Goal: Transaction & Acquisition: Purchase product/service

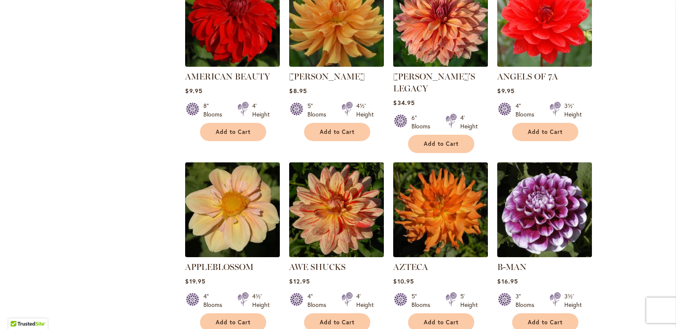
scroll to position [595, 0]
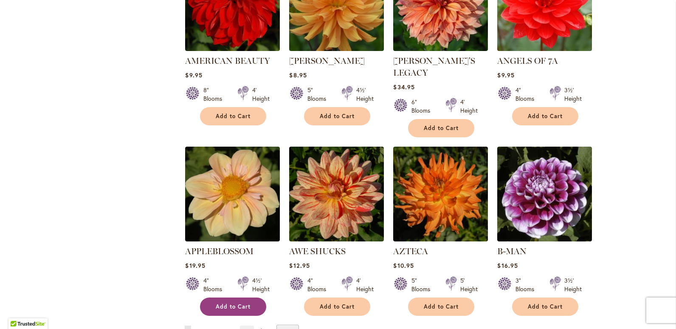
click at [230, 303] on span "Add to Cart" at bounding box center [233, 306] width 35 height 7
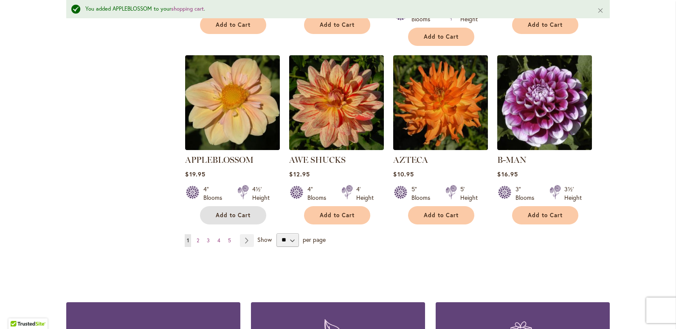
scroll to position [745, 0]
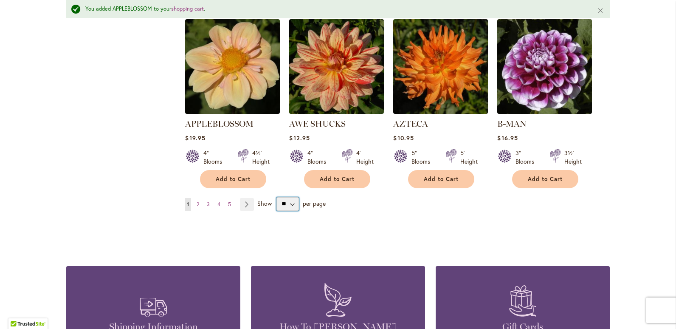
click at [289, 197] on select "** ** ** **" at bounding box center [288, 204] width 23 height 14
select select "**"
click at [277, 197] on select "** ** ** **" at bounding box center [288, 204] width 23 height 14
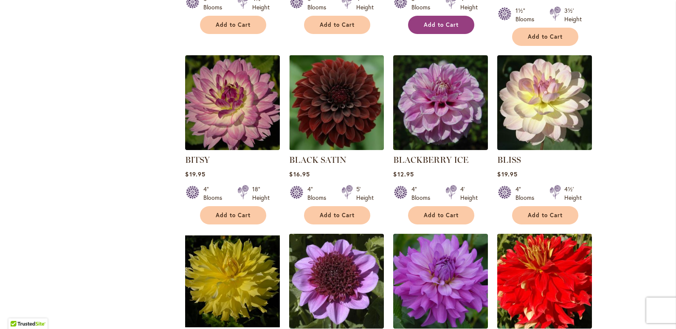
scroll to position [1621, 0]
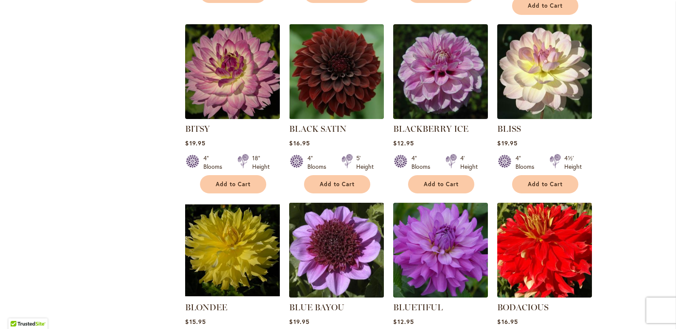
click at [336, 226] on img at bounding box center [336, 249] width 99 height 99
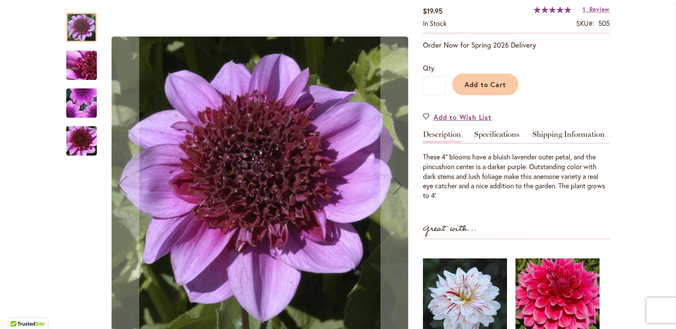
scroll to position [170, 0]
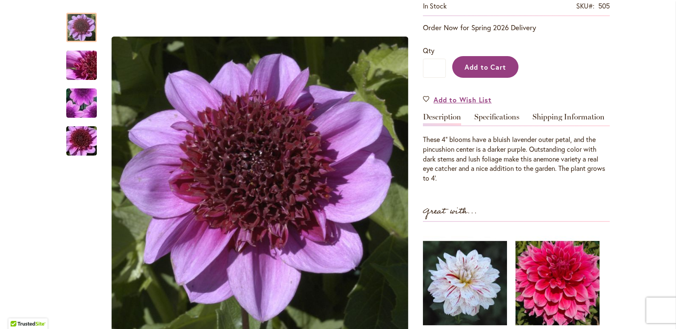
click at [489, 69] on span "Add to Cart" at bounding box center [486, 66] width 42 height 9
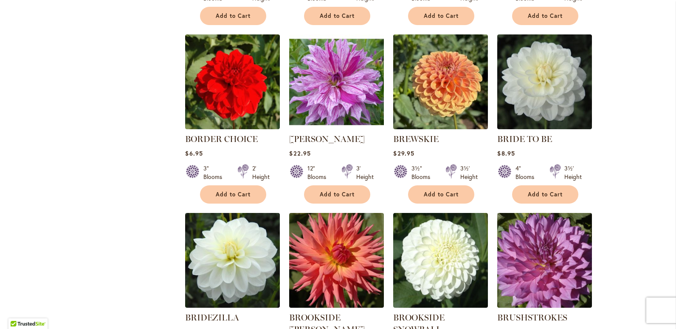
scroll to position [2209, 0]
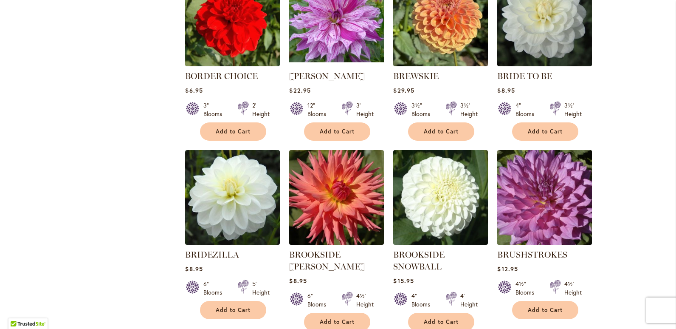
click at [556, 197] on img at bounding box center [544, 196] width 99 height 99
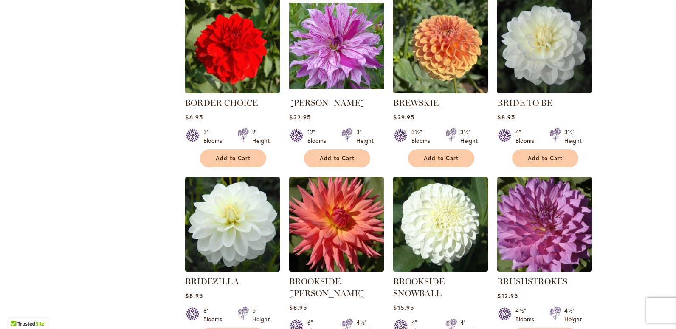
scroll to position [2209, 0]
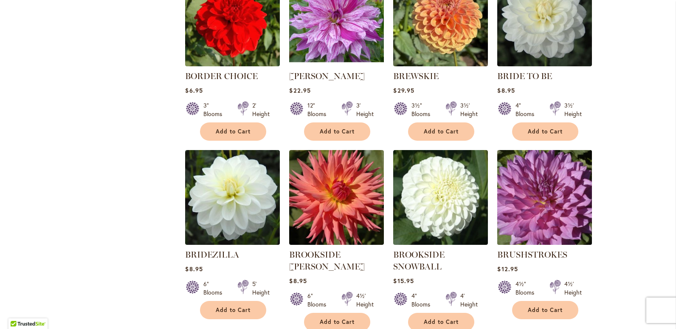
click at [549, 195] on img at bounding box center [544, 196] width 99 height 99
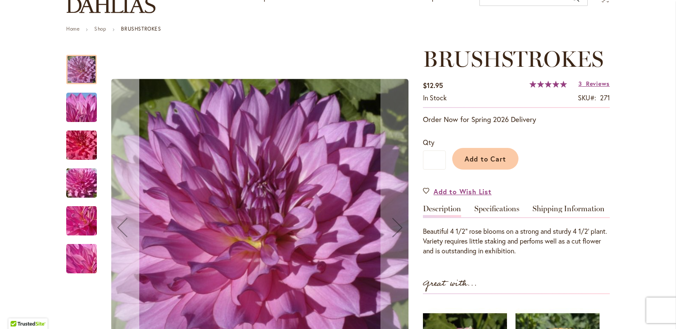
scroll to position [127, 0]
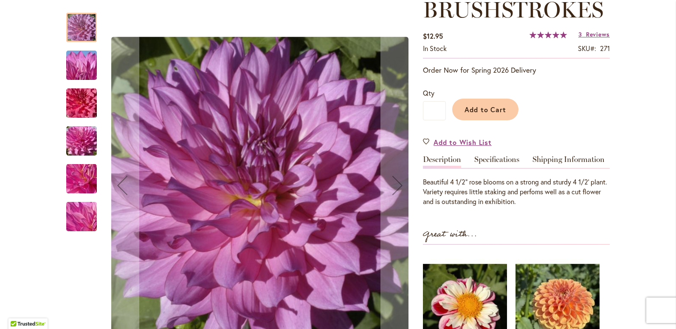
click at [89, 137] on img "BRUSHSTROKES" at bounding box center [81, 141] width 61 height 46
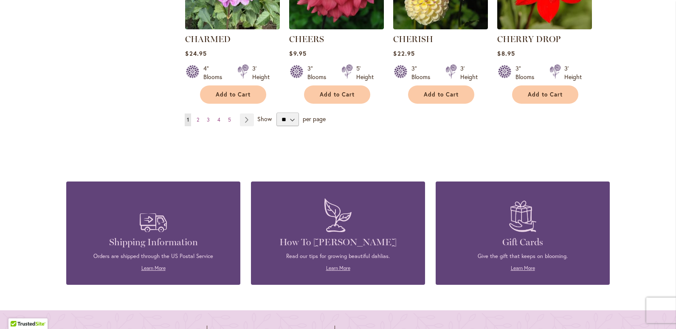
scroll to position [2973, 0]
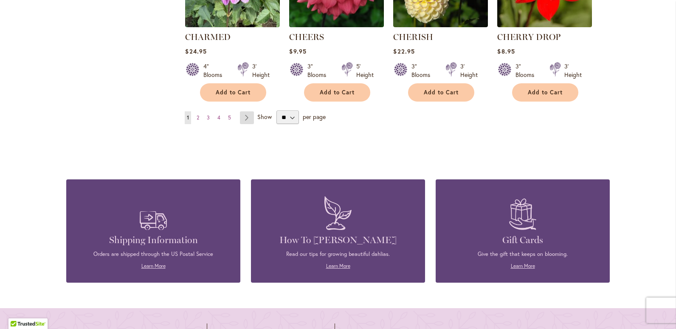
click at [244, 111] on link "Page Next" at bounding box center [247, 117] width 14 height 13
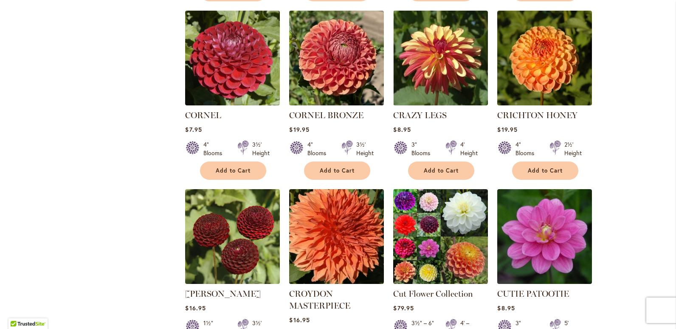
scroll to position [765, 0]
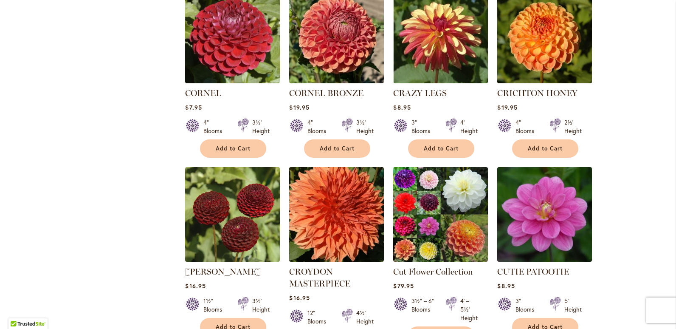
click at [559, 37] on img at bounding box center [544, 35] width 99 height 99
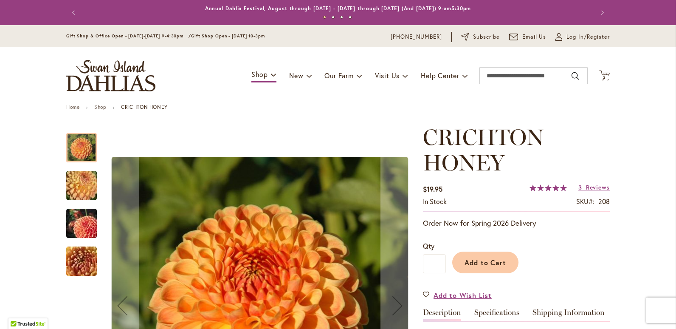
click at [78, 226] on img "CRICHTON HONEY" at bounding box center [81, 223] width 61 height 41
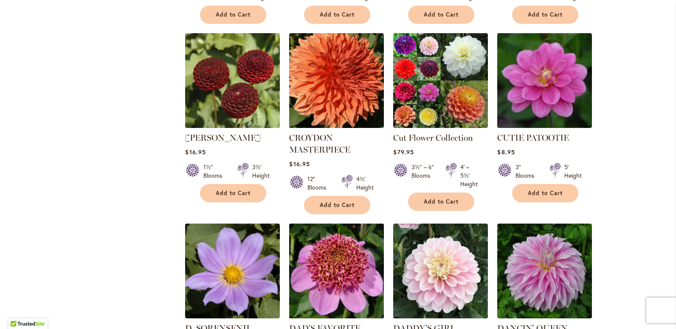
scroll to position [935, 0]
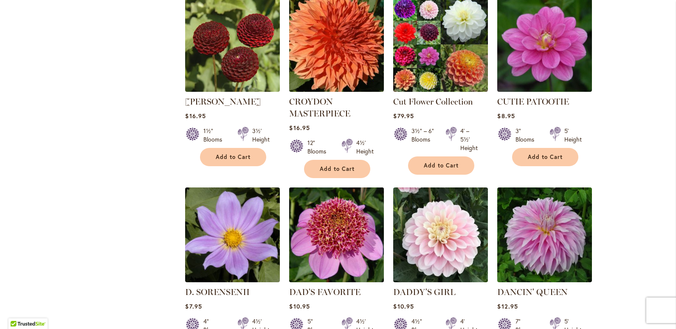
click at [316, 212] on img at bounding box center [336, 234] width 99 height 99
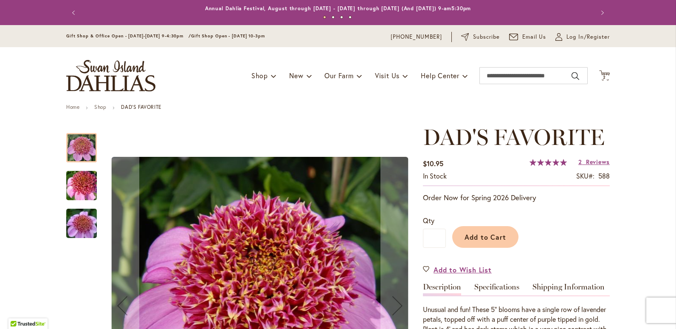
click at [75, 226] on img "DAD'S FAVORITE" at bounding box center [81, 223] width 61 height 41
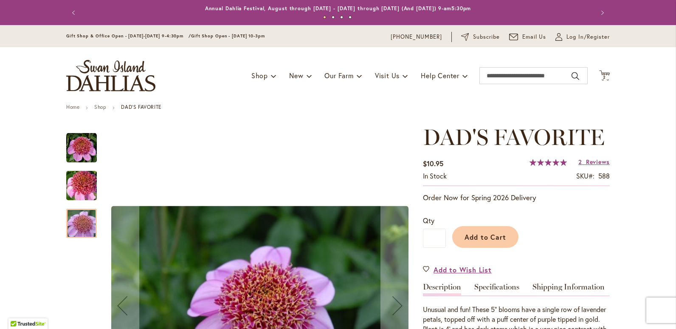
scroll to position [85, 0]
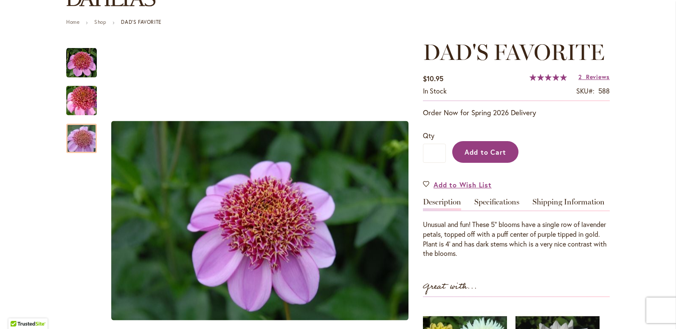
click at [488, 151] on span "Add to Cart" at bounding box center [486, 151] width 42 height 9
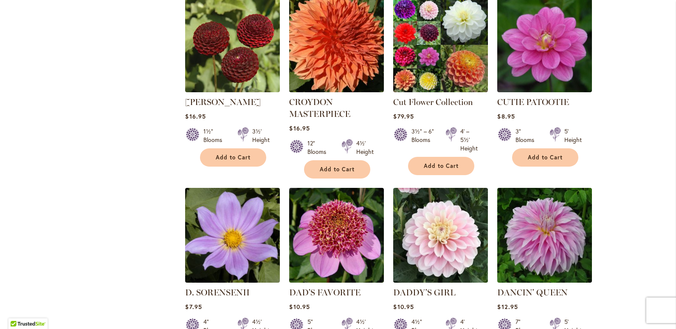
scroll to position [935, 0]
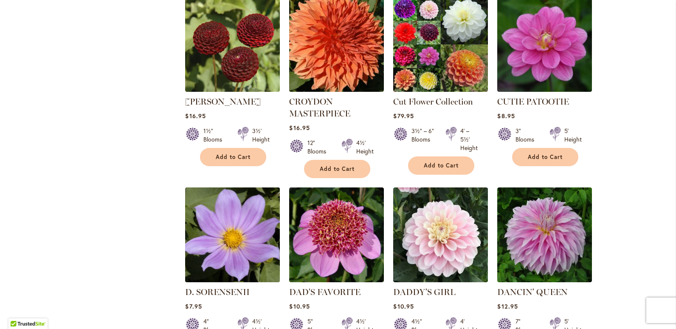
click at [228, 212] on img at bounding box center [232, 234] width 99 height 99
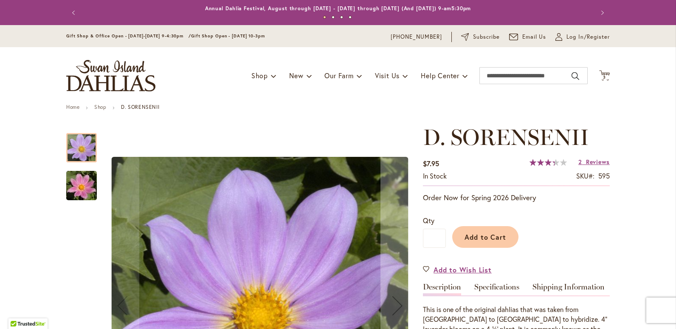
click at [85, 189] on img "D. SORENSENII" at bounding box center [81, 185] width 61 height 41
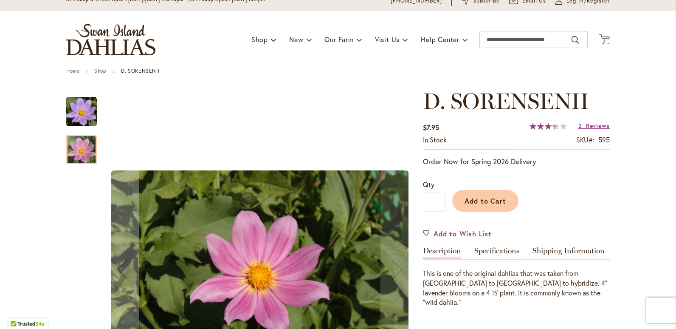
scroll to position [85, 0]
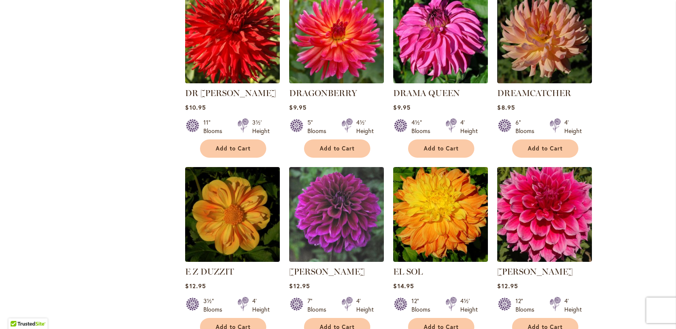
scroll to position [1699, 0]
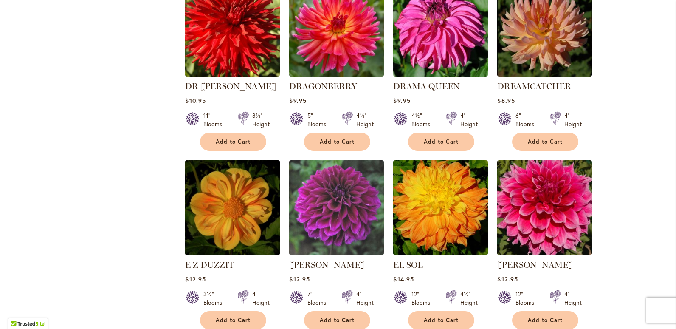
click at [238, 163] on img at bounding box center [232, 207] width 99 height 99
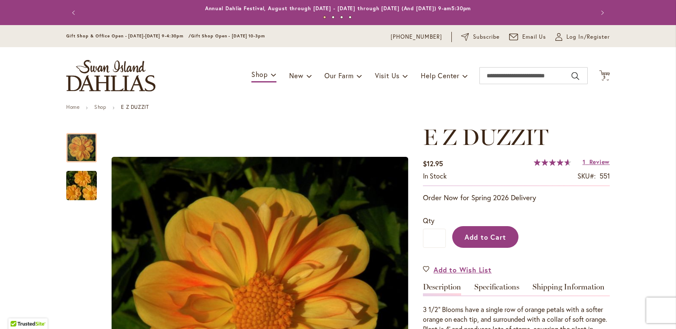
click at [482, 234] on span "Add to Cart" at bounding box center [486, 236] width 42 height 9
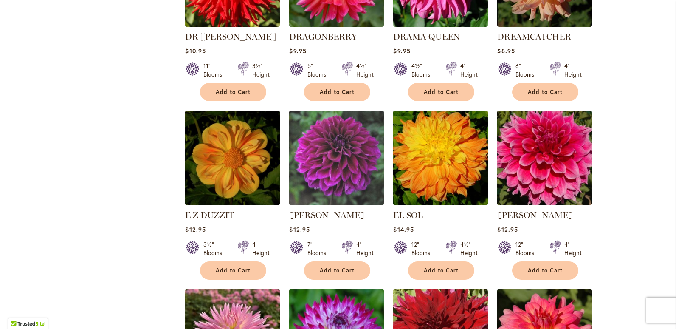
scroll to position [1742, 0]
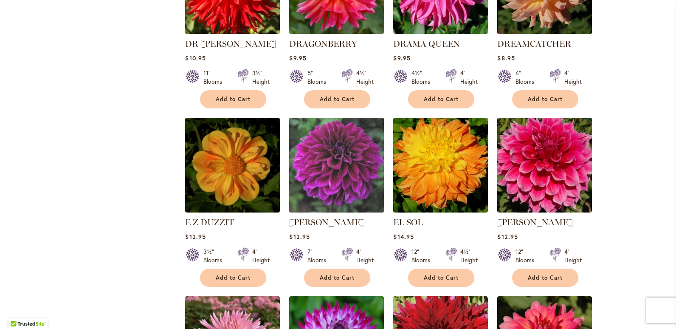
click at [332, 119] on img at bounding box center [336, 164] width 99 height 99
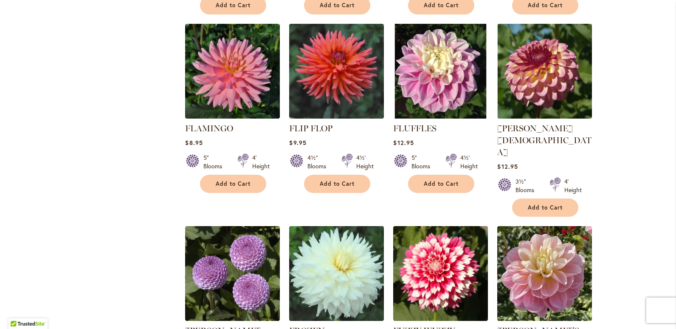
scroll to position [2804, 0]
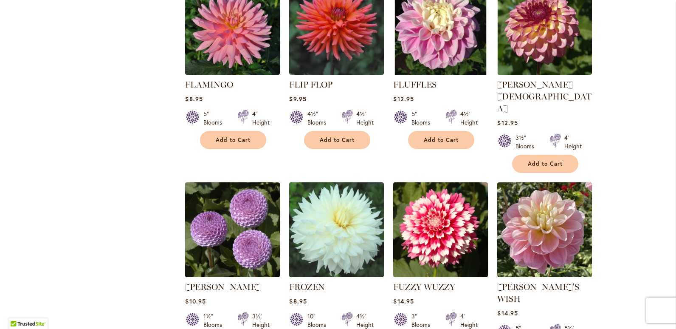
click at [252, 180] on img at bounding box center [232, 229] width 99 height 99
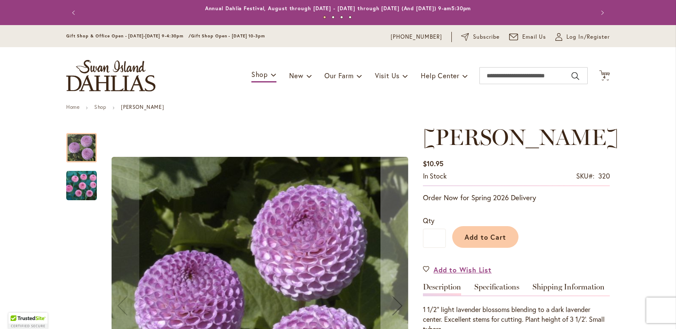
click at [72, 185] on img "FRANK HOLMES" at bounding box center [81, 185] width 31 height 31
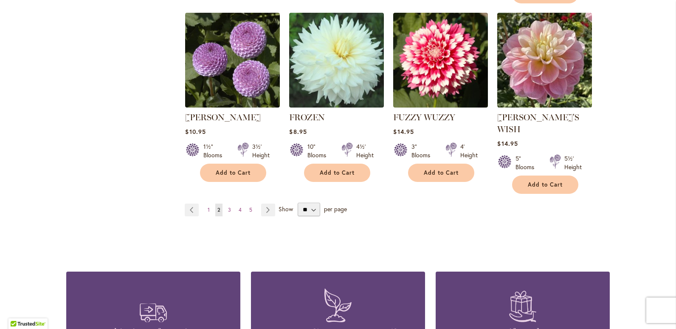
scroll to position [2973, 0]
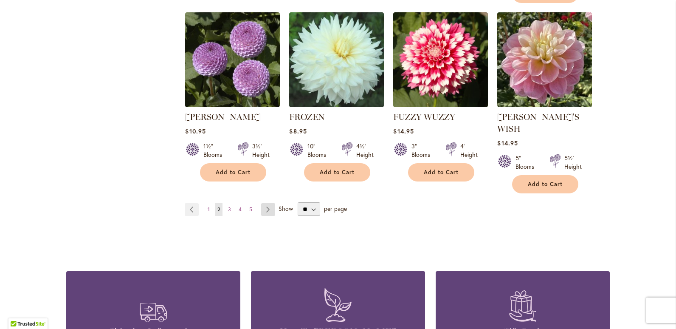
click at [266, 203] on link "Page Next" at bounding box center [268, 209] width 14 height 13
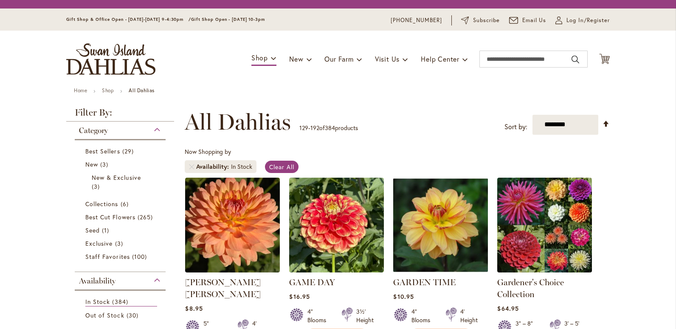
scroll to position [132, 0]
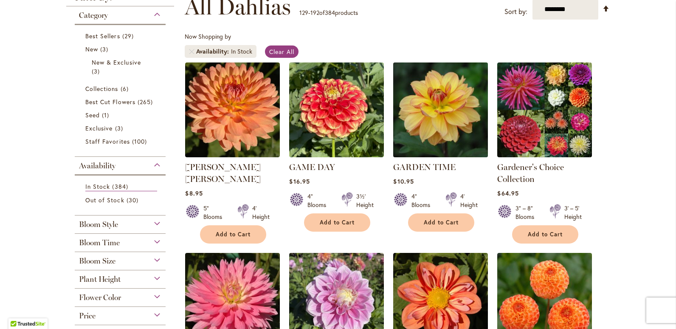
click at [429, 117] on img at bounding box center [440, 109] width 99 height 99
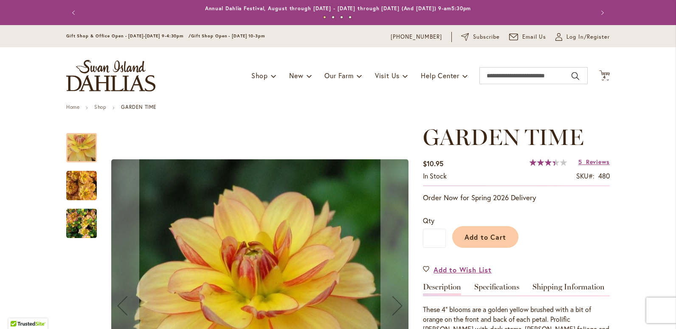
click at [70, 226] on img "GARDEN TIME" at bounding box center [81, 223] width 31 height 41
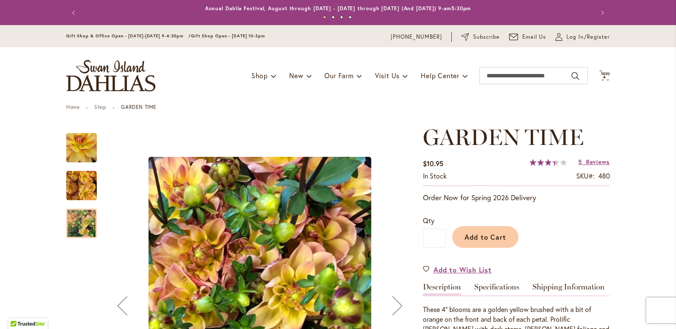
click at [70, 184] on img "GARDEN TIME" at bounding box center [81, 185] width 31 height 31
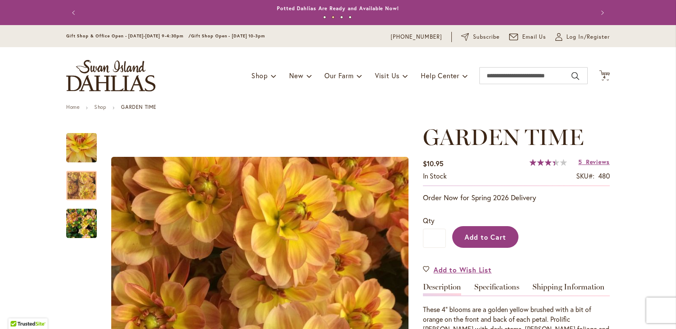
click at [488, 237] on span "Add to Cart" at bounding box center [486, 236] width 42 height 9
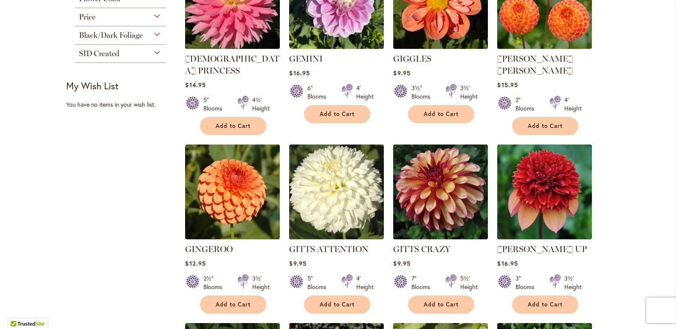
scroll to position [467, 0]
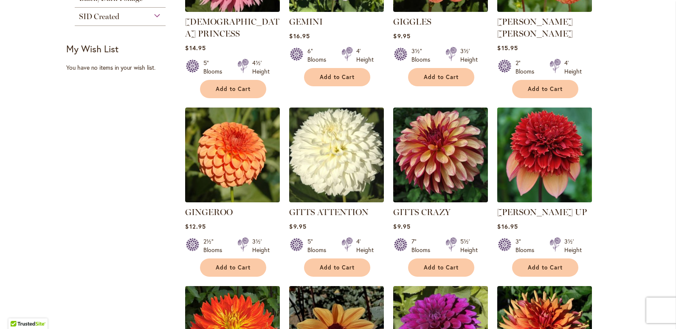
click at [540, 128] on img at bounding box center [544, 154] width 99 height 99
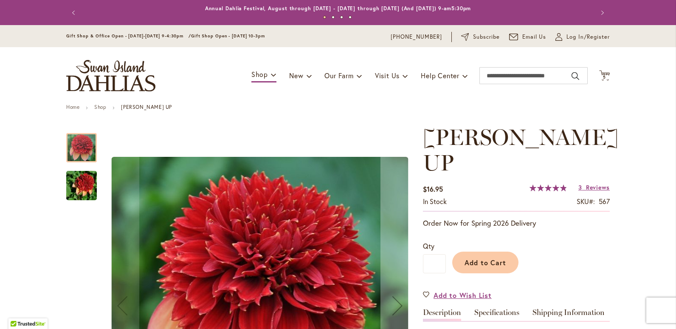
click at [82, 184] on img "GITTY UP" at bounding box center [81, 185] width 61 height 41
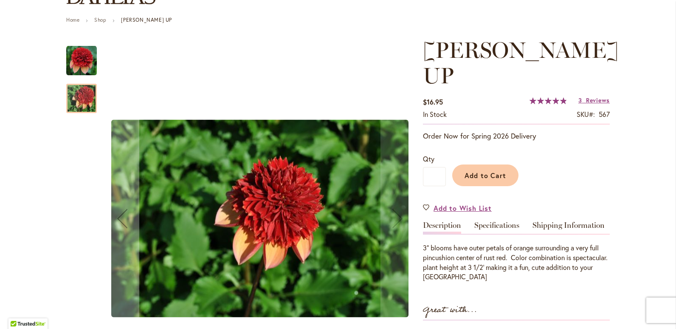
scroll to position [127, 0]
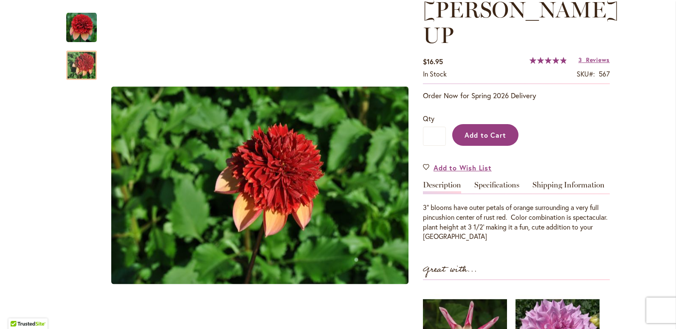
click at [471, 130] on span "Add to Cart" at bounding box center [486, 134] width 42 height 9
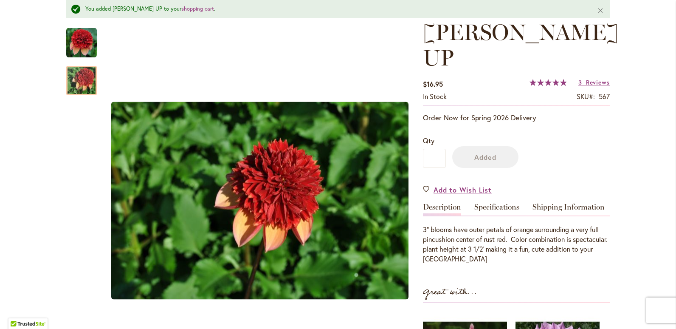
scroll to position [150, 0]
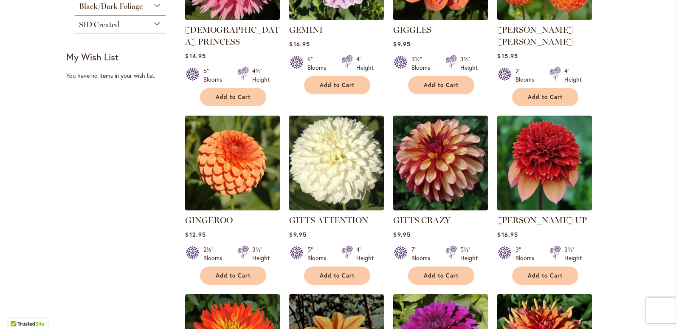
scroll to position [255, 0]
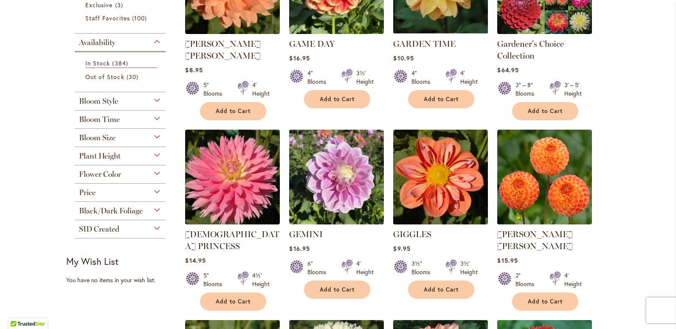
click at [448, 182] on img at bounding box center [440, 176] width 99 height 99
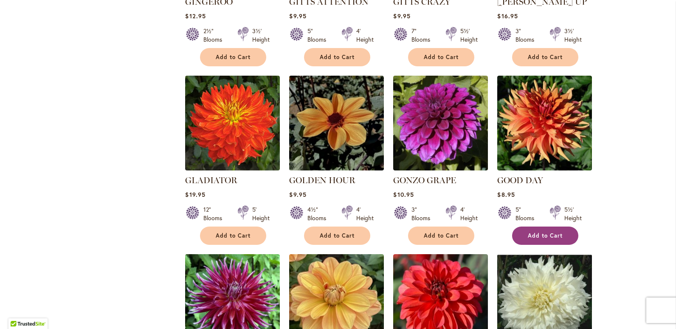
scroll to position [680, 0]
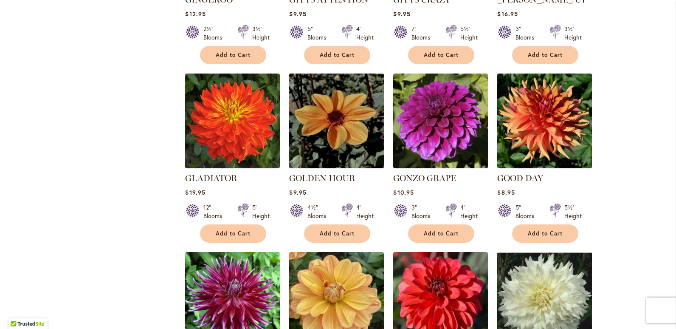
click at [322, 121] on img at bounding box center [336, 120] width 99 height 99
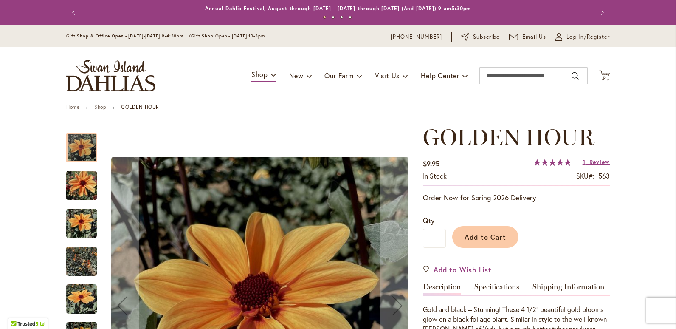
click at [70, 259] on img "Golden Hour" at bounding box center [81, 261] width 31 height 41
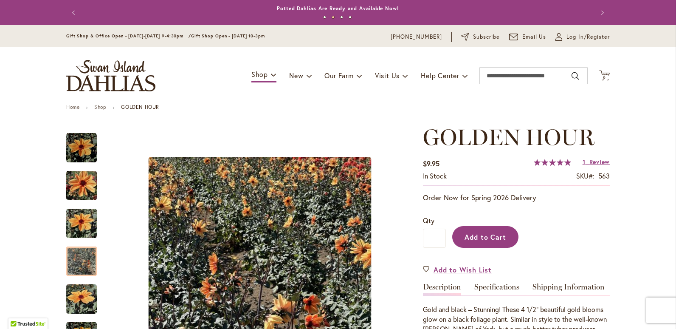
click at [486, 238] on span "Add to Cart" at bounding box center [486, 236] width 42 height 9
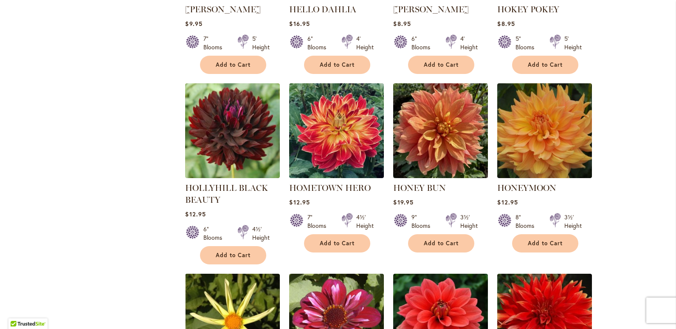
scroll to position [1572, 0]
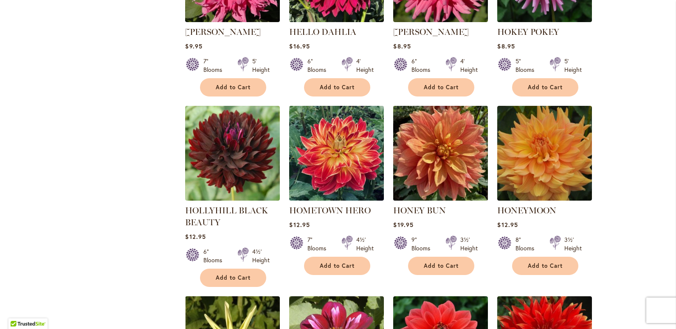
click at [452, 136] on img at bounding box center [440, 152] width 99 height 99
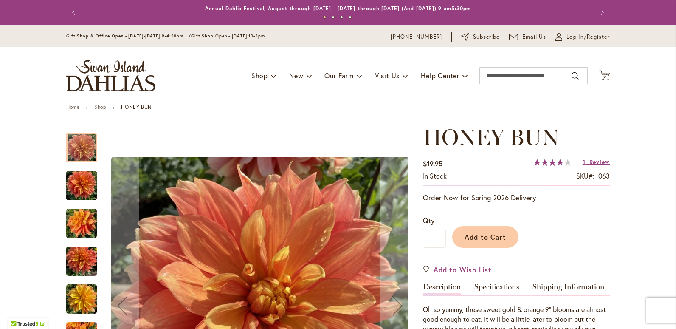
click at [78, 303] on img "Honey Bun" at bounding box center [81, 299] width 31 height 41
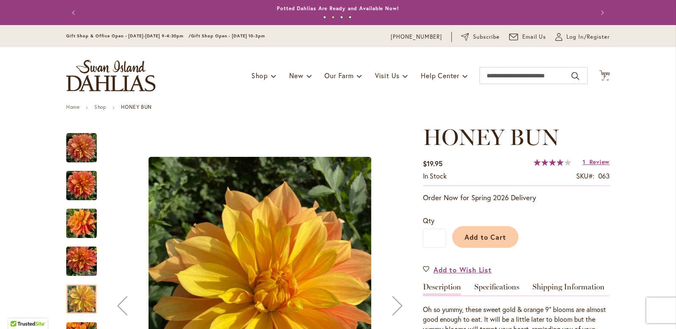
click at [76, 257] on img "Honey Bun" at bounding box center [81, 261] width 31 height 41
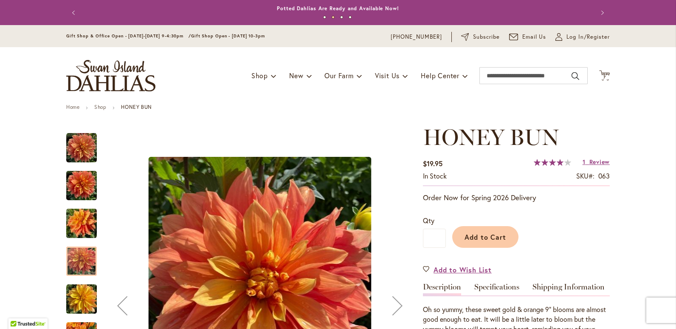
click at [76, 219] on img "Honey Bun" at bounding box center [81, 223] width 31 height 41
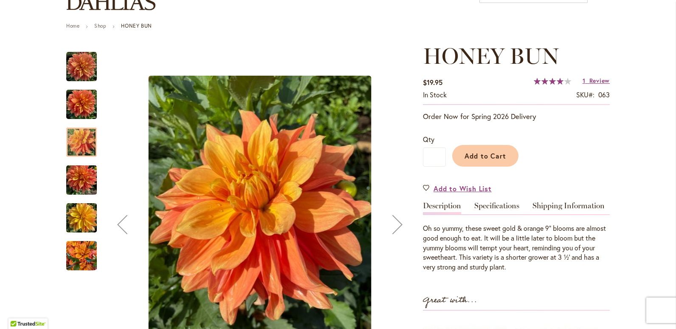
scroll to position [85, 0]
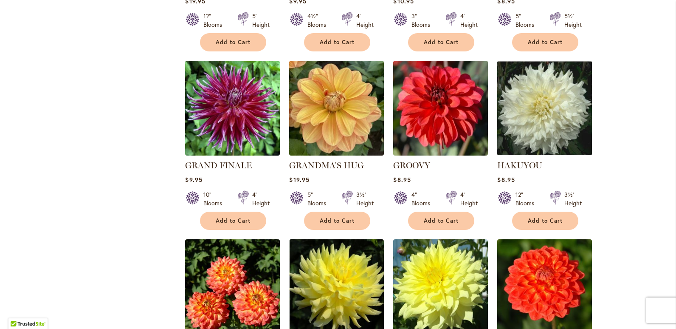
scroll to position [935, 0]
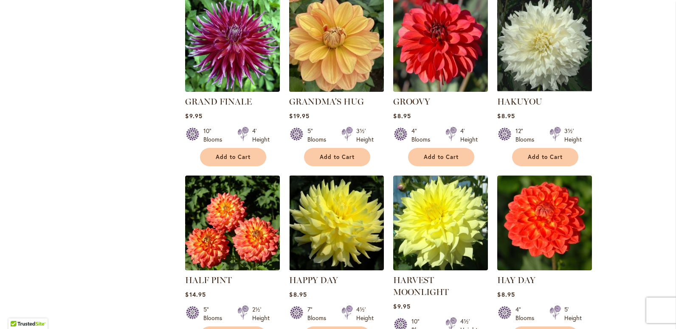
click at [330, 38] on img at bounding box center [336, 43] width 99 height 99
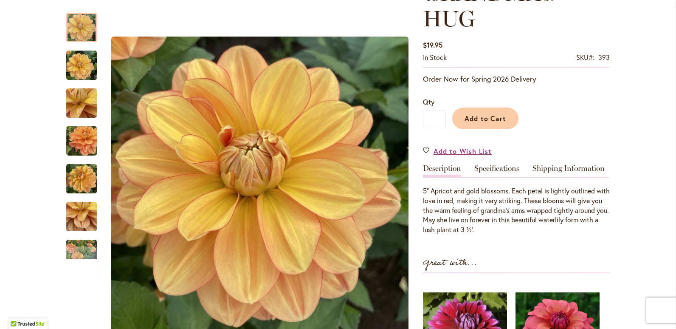
scroll to position [170, 0]
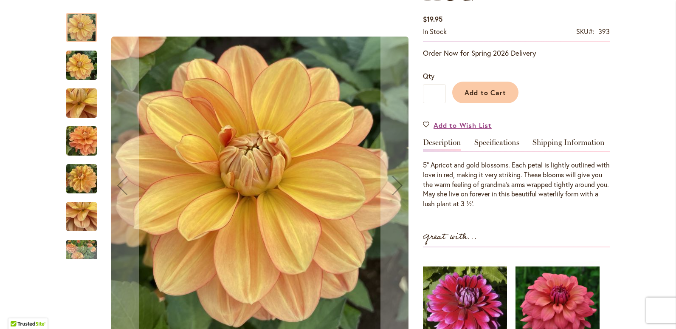
click at [85, 142] on img "GRANDMA'S HUG" at bounding box center [81, 141] width 61 height 46
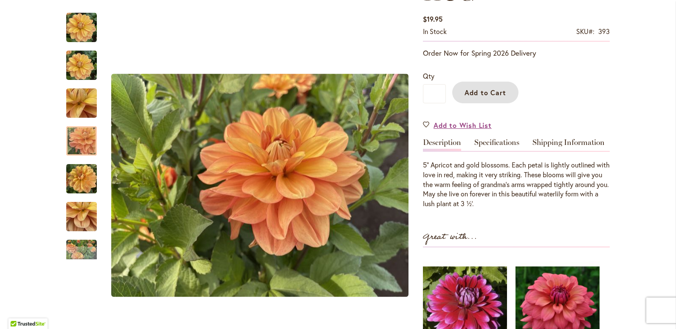
click at [497, 92] on span "Add to Cart" at bounding box center [486, 92] width 42 height 9
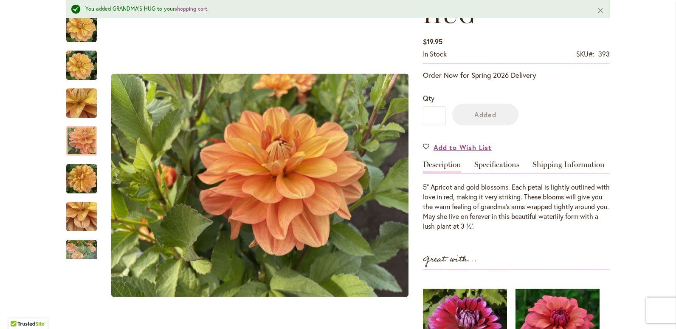
scroll to position [192, 0]
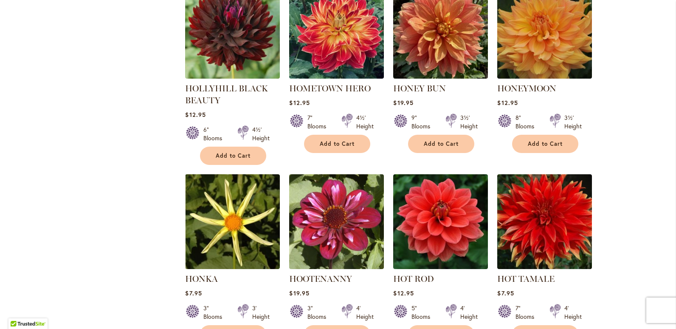
scroll to position [1699, 0]
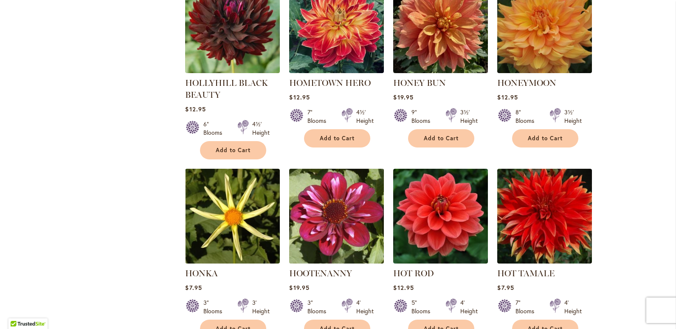
click at [331, 218] on img at bounding box center [336, 215] width 99 height 99
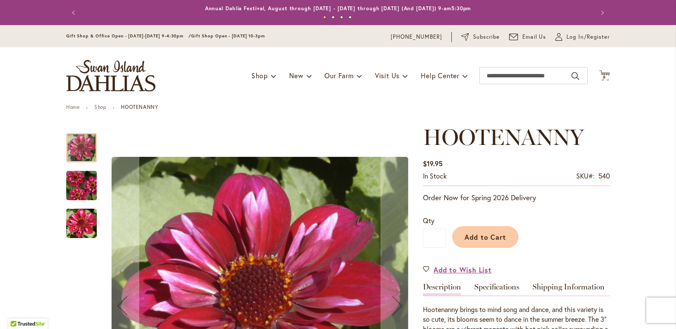
click at [79, 221] on img "HOOTENANNY" at bounding box center [81, 223] width 61 height 41
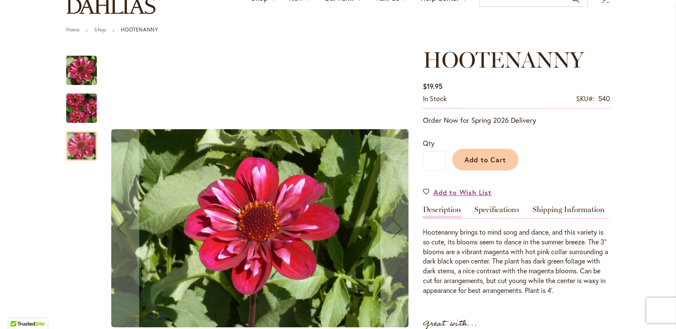
scroll to position [85, 0]
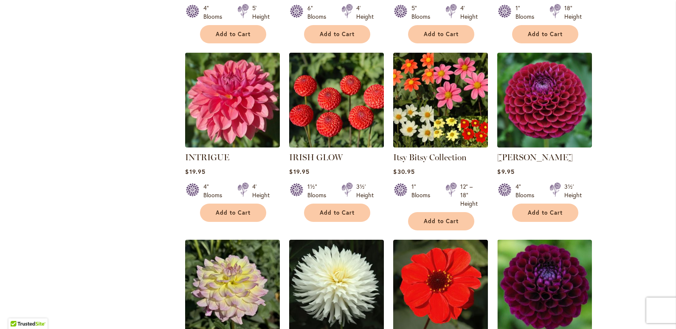
scroll to position [2591, 0]
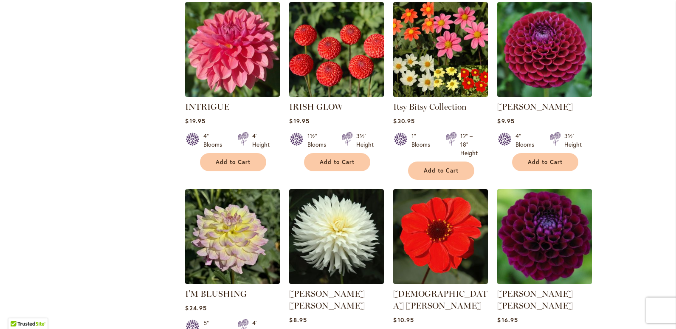
click at [527, 217] on img at bounding box center [544, 235] width 99 height 99
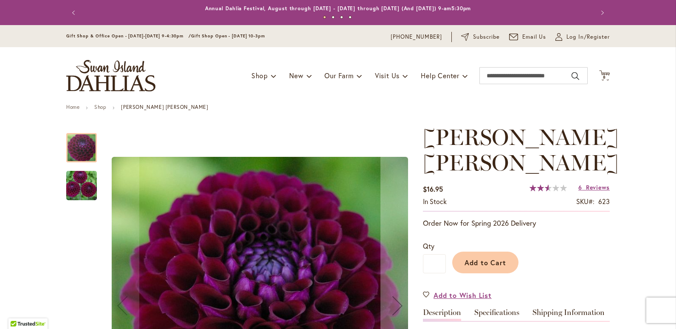
click at [83, 189] on img "JASON MATTHEW" at bounding box center [81, 185] width 61 height 41
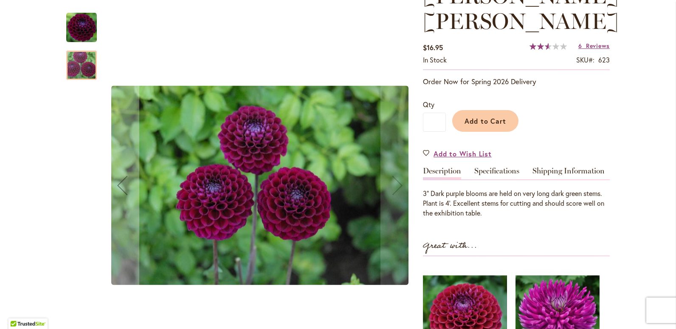
scroll to position [170, 0]
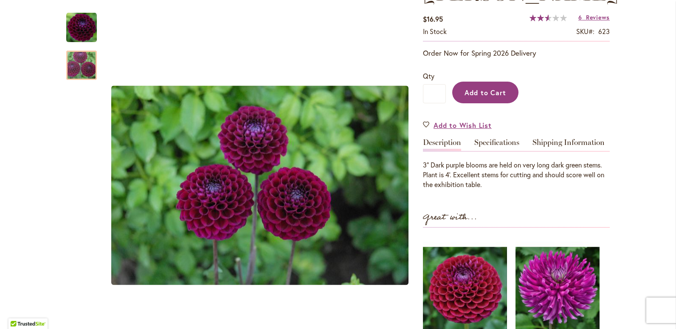
click at [491, 93] on span "Add to Cart" at bounding box center [486, 92] width 42 height 9
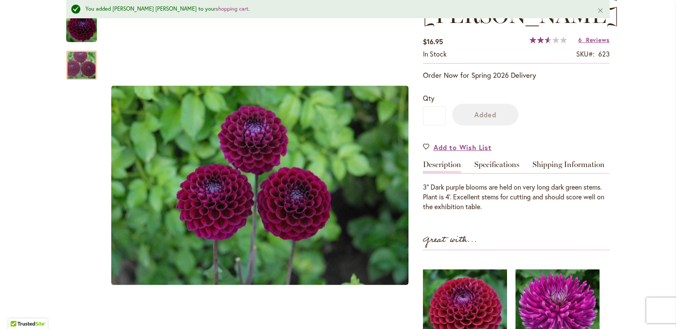
scroll to position [192, 0]
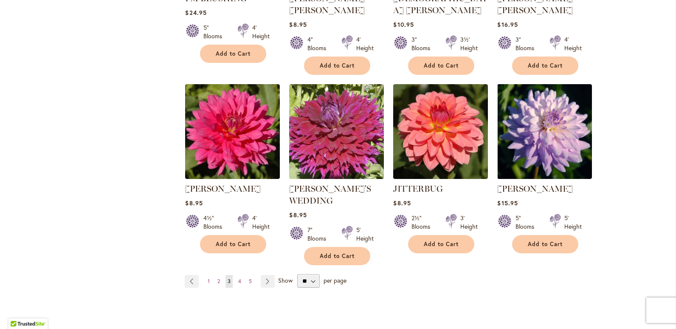
scroll to position [2888, 0]
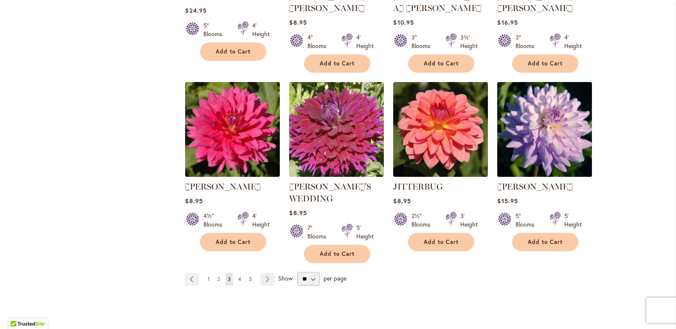
click at [556, 97] on img at bounding box center [544, 128] width 99 height 99
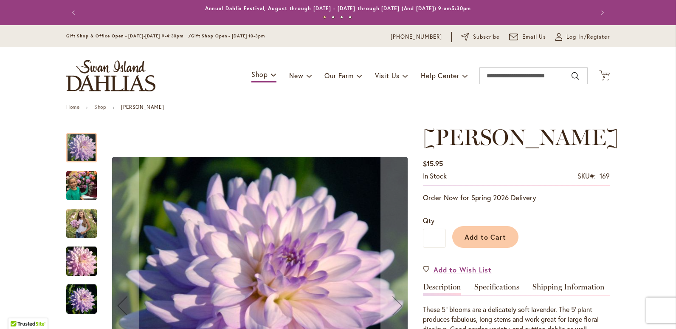
click at [80, 269] on img "JORDAN NICOLE" at bounding box center [81, 261] width 61 height 41
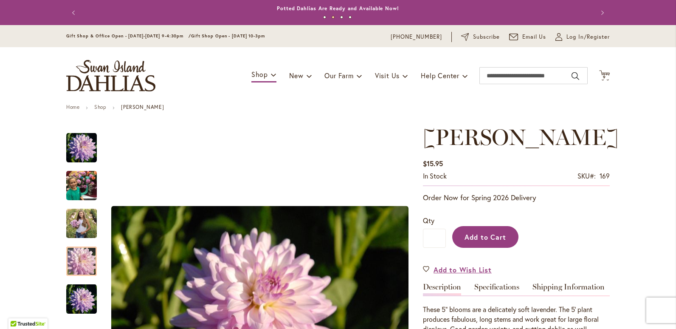
click at [495, 235] on span "Add to Cart" at bounding box center [486, 236] width 42 height 9
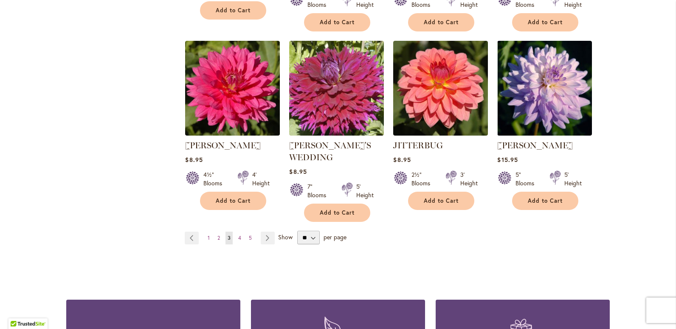
scroll to position [2888, 0]
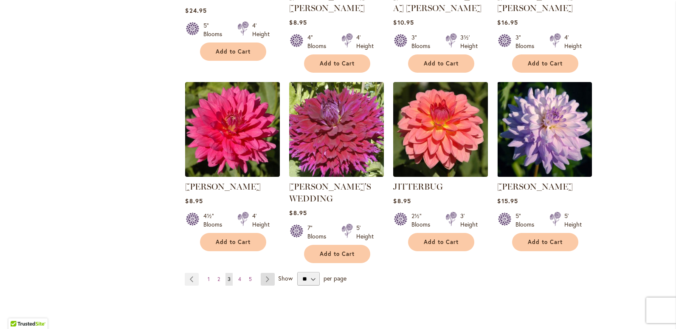
click at [263, 273] on link "Page Next" at bounding box center [268, 279] width 14 height 13
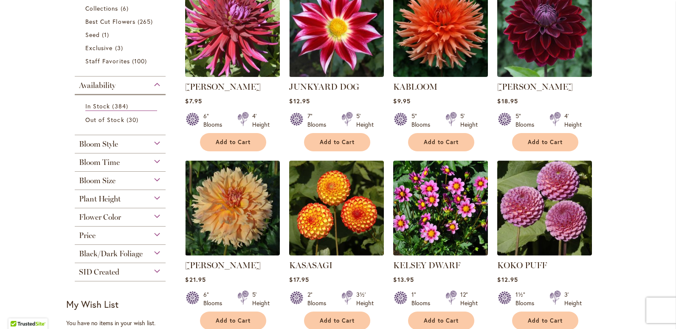
scroll to position [212, 0]
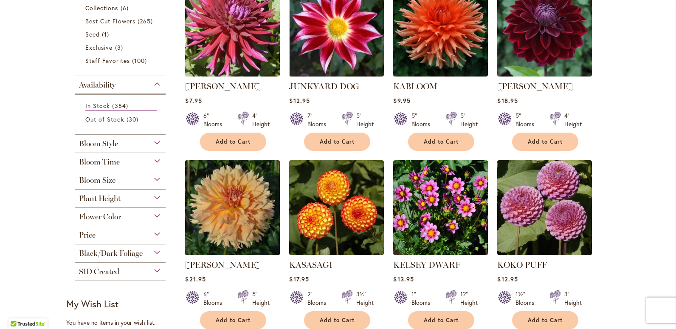
click at [234, 208] on img at bounding box center [232, 207] width 99 height 99
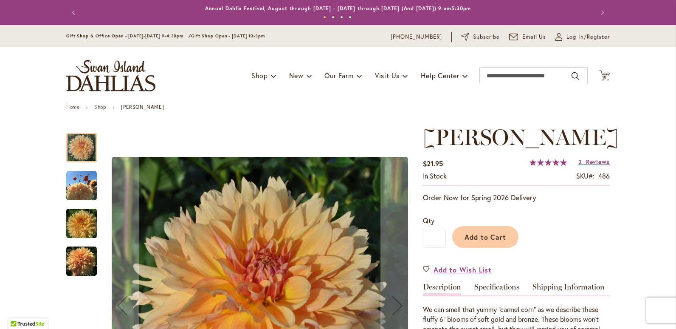
click at [73, 261] on img "KARMEL KORN" at bounding box center [81, 261] width 31 height 31
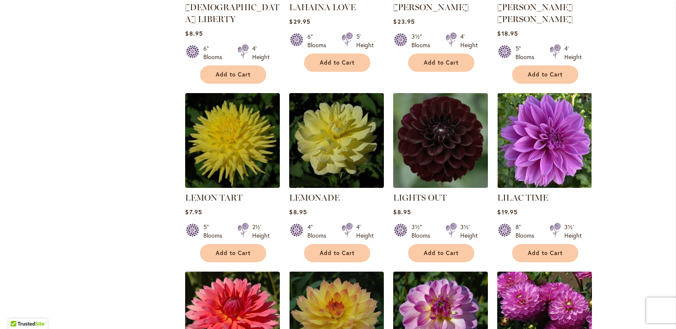
scroll to position [850, 0]
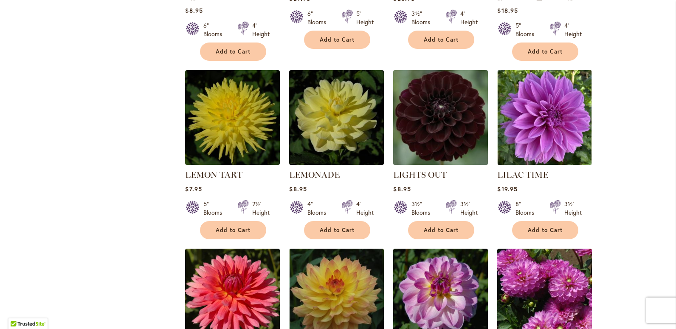
click at [448, 123] on img at bounding box center [440, 117] width 99 height 99
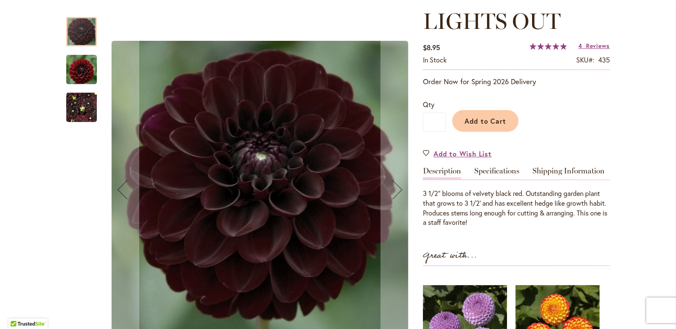
scroll to position [127, 0]
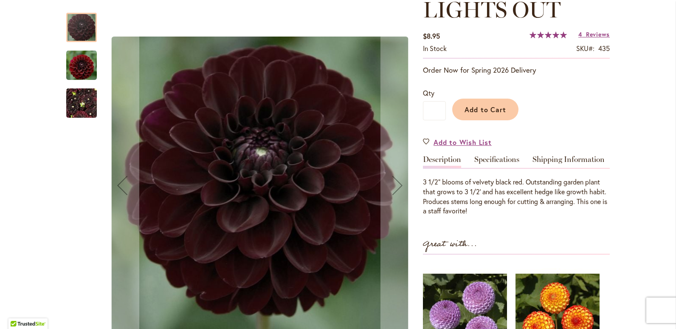
click at [76, 97] on img "LIGHTS OUT" at bounding box center [81, 103] width 31 height 41
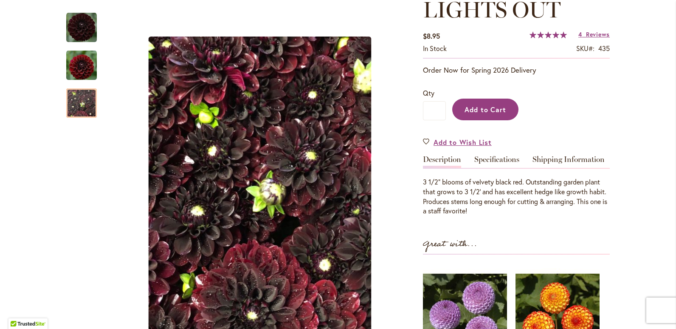
click at [475, 113] on span "Add to Cart" at bounding box center [486, 109] width 42 height 9
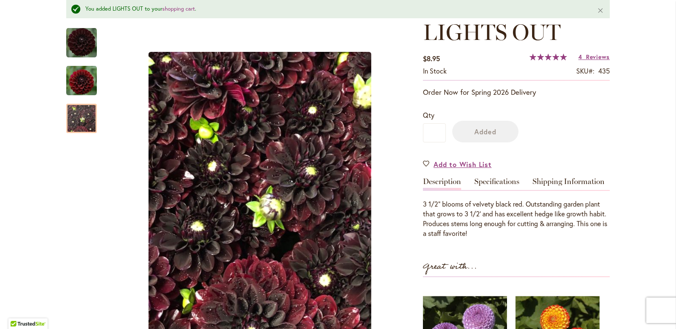
scroll to position [150, 0]
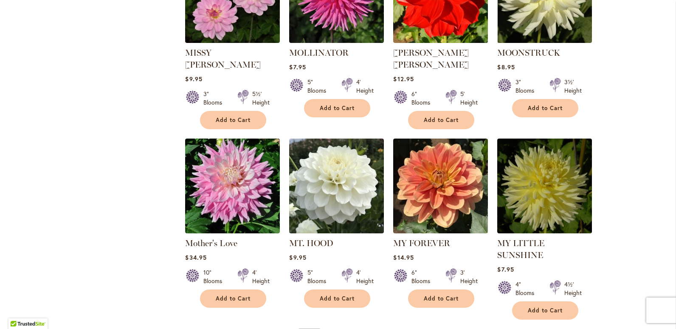
scroll to position [2804, 0]
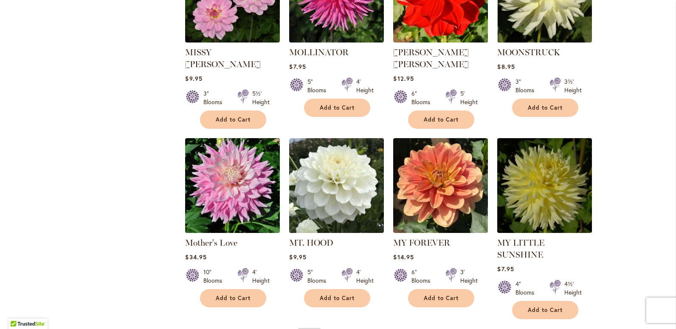
click at [265, 328] on link "Page Next" at bounding box center [269, 335] width 14 height 13
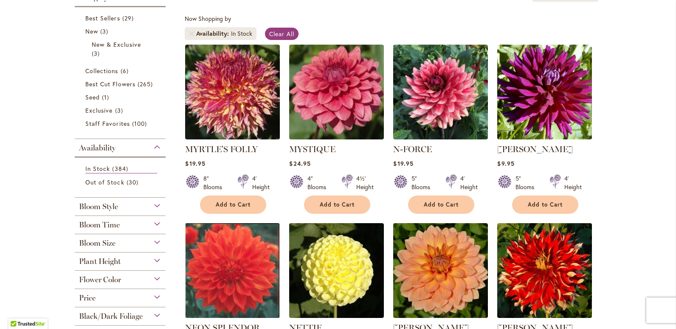
scroll to position [127, 0]
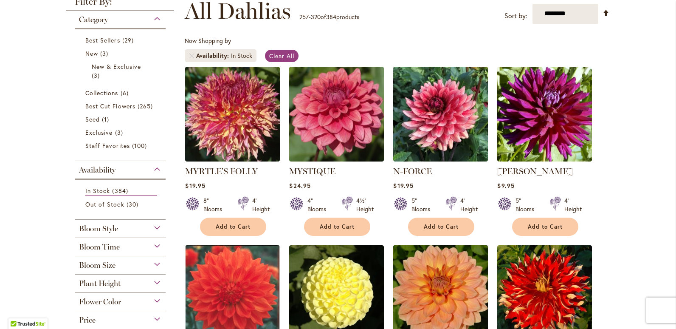
click at [446, 305] on img at bounding box center [440, 292] width 99 height 99
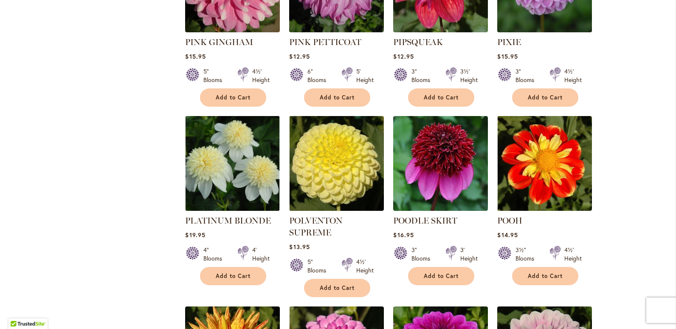
scroll to position [1912, 0]
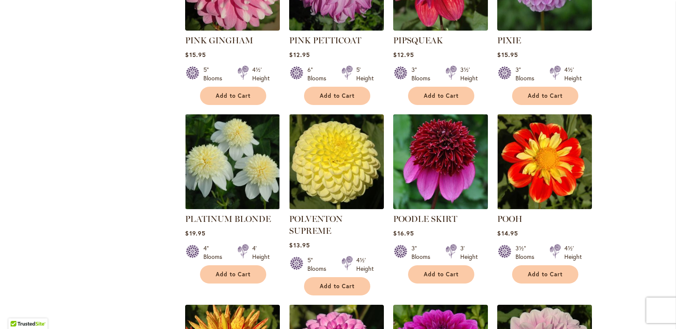
click at [446, 120] on img at bounding box center [440, 161] width 99 height 99
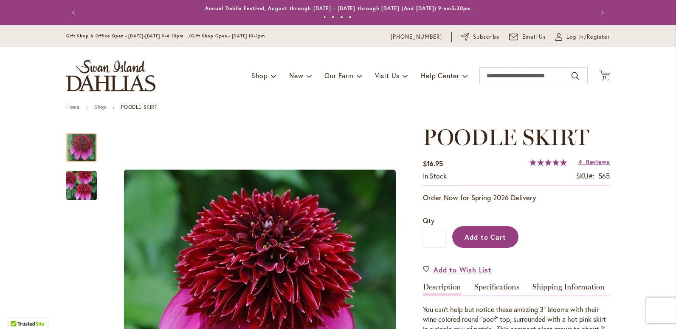
click at [484, 237] on span "Add to Cart" at bounding box center [486, 236] width 42 height 9
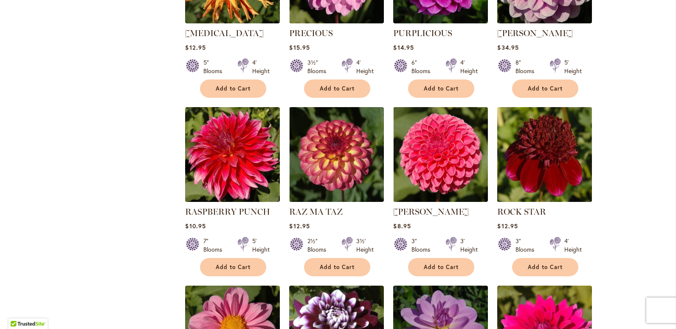
scroll to position [2336, 0]
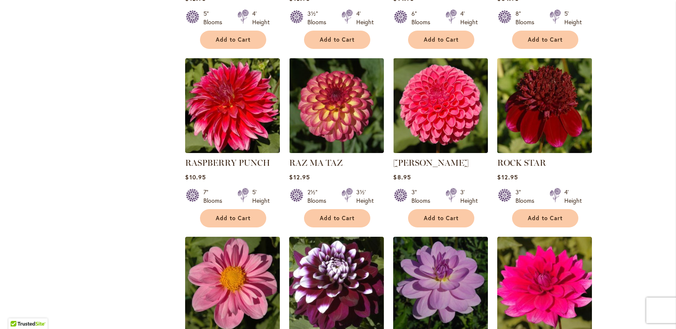
click at [551, 79] on img at bounding box center [544, 105] width 99 height 99
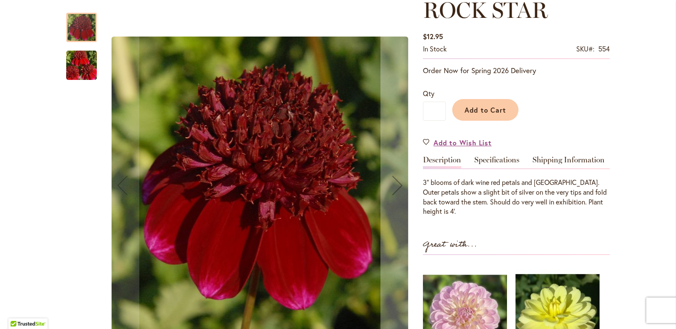
scroll to position [127, 0]
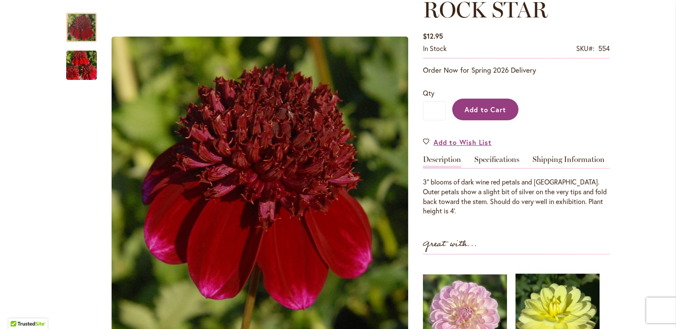
click at [477, 113] on span "Add to Cart" at bounding box center [486, 109] width 42 height 9
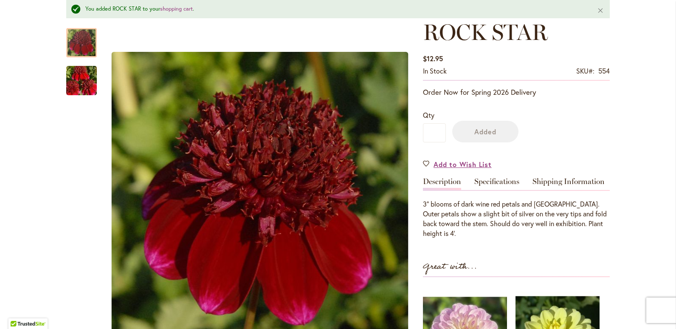
scroll to position [150, 0]
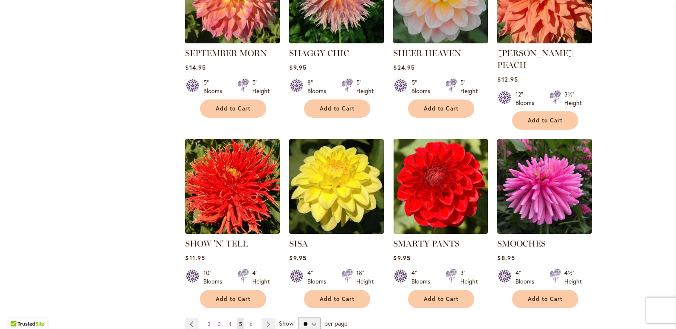
scroll to position [2804, 0]
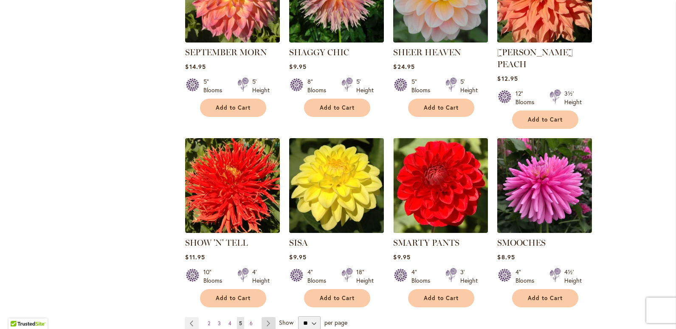
click at [265, 317] on link "Page Next" at bounding box center [269, 323] width 14 height 13
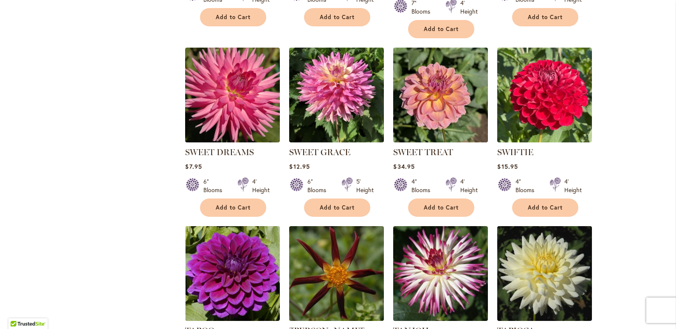
scroll to position [892, 0]
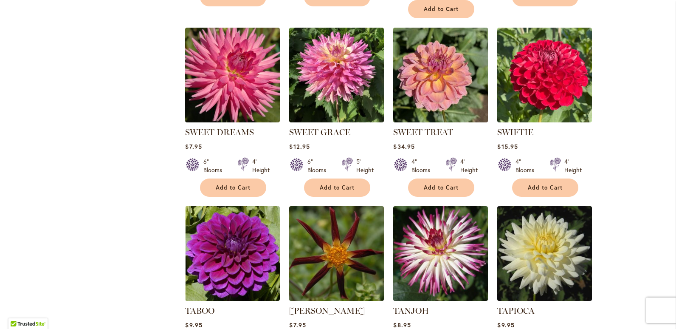
click at [437, 92] on img at bounding box center [440, 74] width 99 height 99
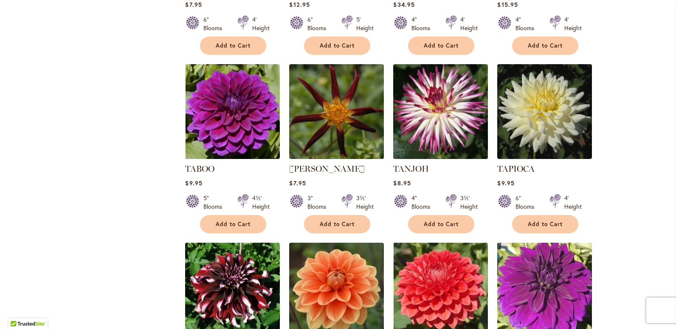
scroll to position [1062, 0]
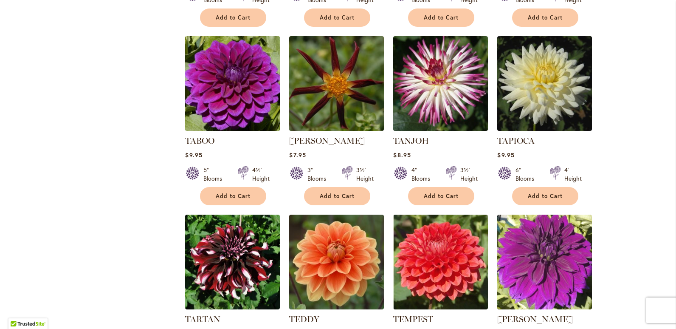
click at [242, 98] on img at bounding box center [232, 83] width 99 height 99
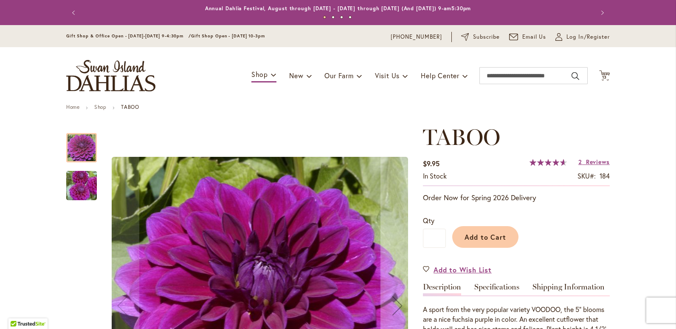
click at [75, 189] on img "TABOO" at bounding box center [81, 185] width 61 height 41
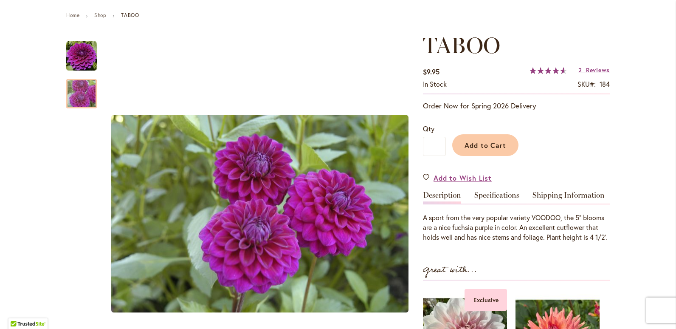
scroll to position [127, 0]
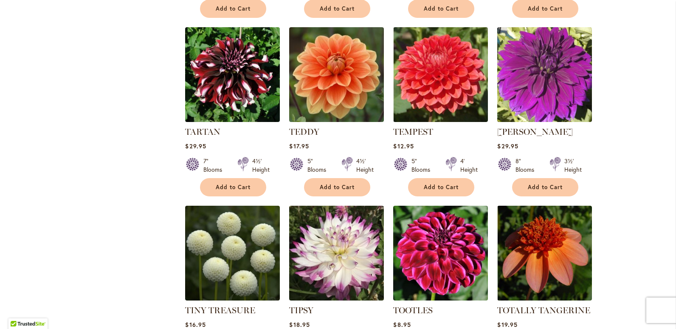
scroll to position [1274, 0]
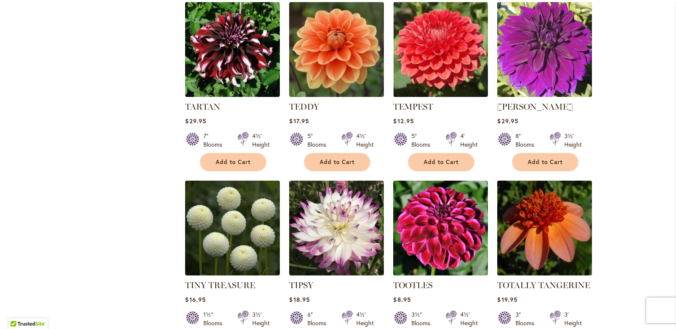
click at [552, 206] on img at bounding box center [544, 227] width 99 height 99
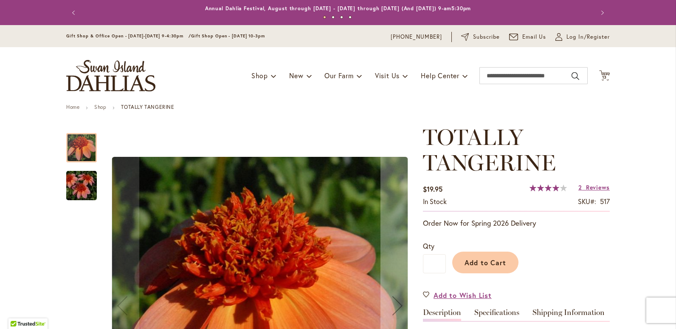
click at [68, 194] on img "TOTALLY TANGERINE" at bounding box center [81, 185] width 61 height 41
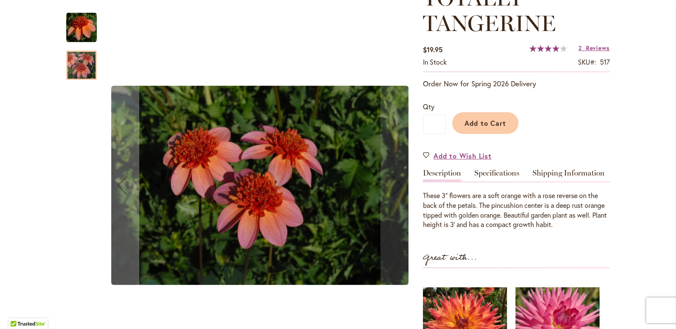
scroll to position [170, 0]
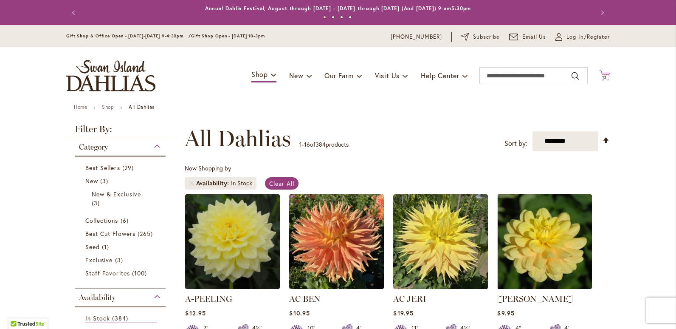
click at [602, 76] on span "13" at bounding box center [604, 77] width 5 height 6
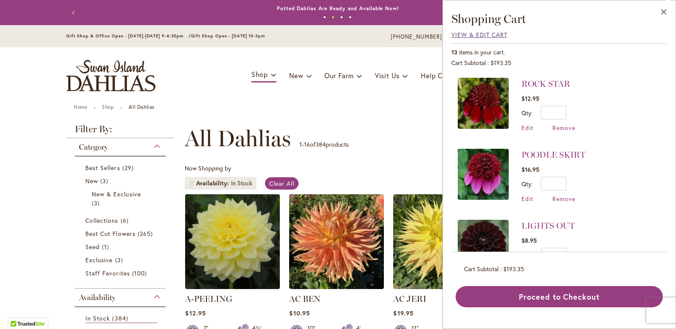
click at [483, 34] on span "View & Edit Cart" at bounding box center [480, 35] width 56 height 8
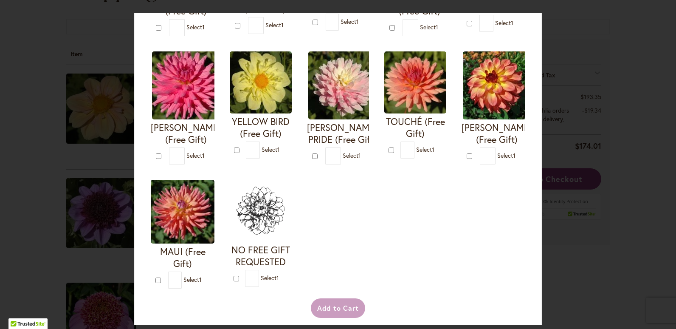
scroll to position [340, 0]
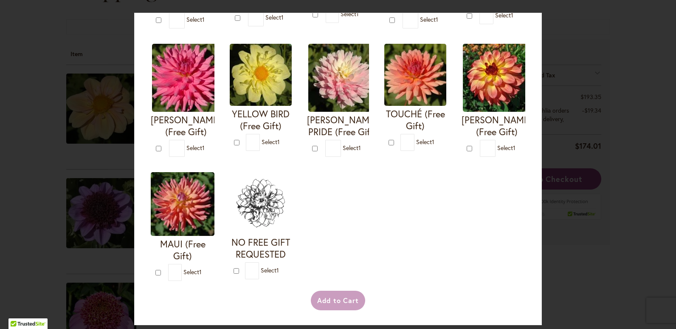
click at [463, 112] on img at bounding box center [497, 78] width 68 height 68
type input "*"
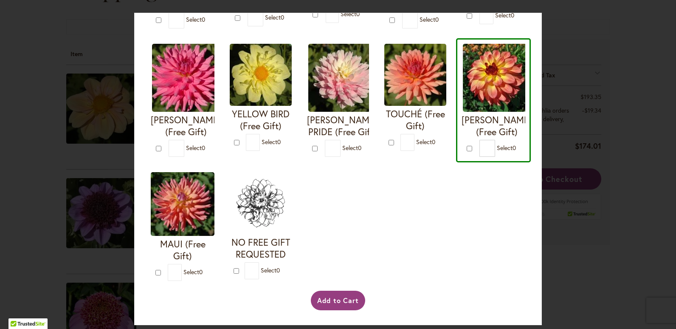
scroll to position [452, 0]
click at [339, 299] on button "Add to Cart" at bounding box center [338, 301] width 55 height 20
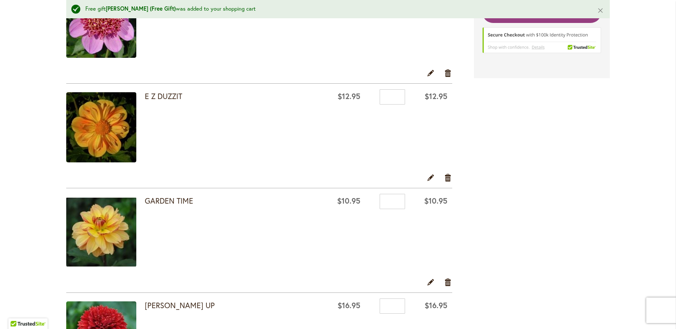
scroll to position [425, 0]
click at [444, 282] on link "Remove item" at bounding box center [448, 281] width 8 height 9
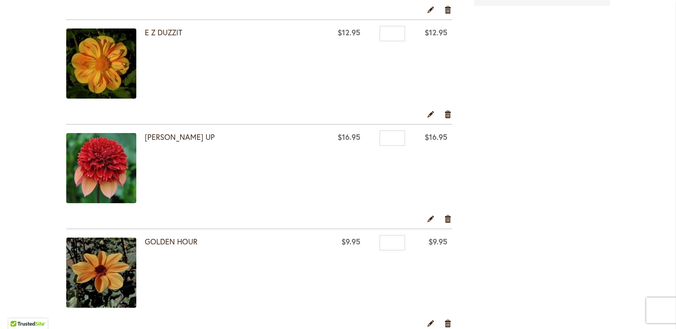
scroll to position [467, 0]
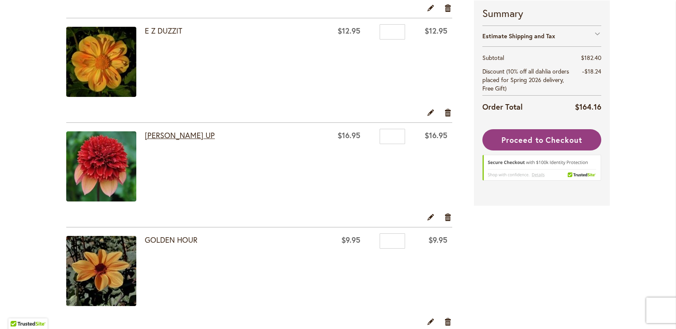
click at [150, 135] on link "[PERSON_NAME] UP" at bounding box center [180, 135] width 70 height 10
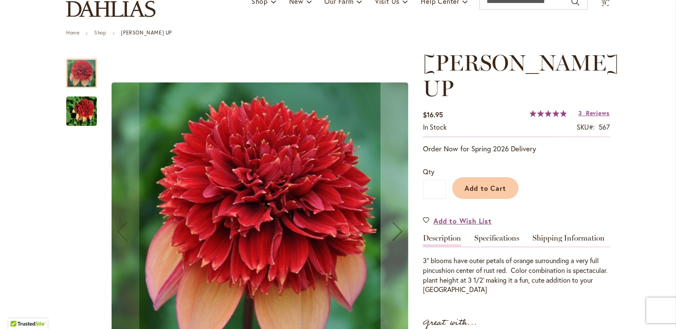
scroll to position [85, 0]
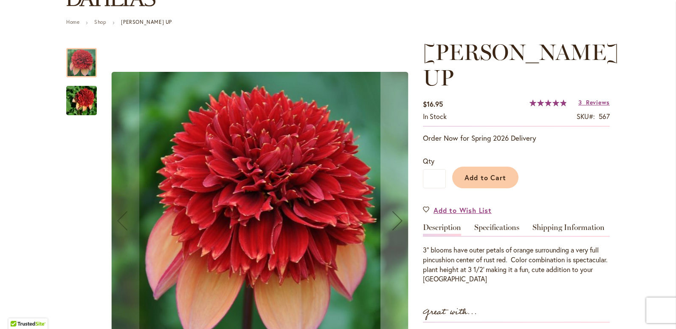
click at [76, 98] on img "GITTY UP" at bounding box center [81, 100] width 61 height 41
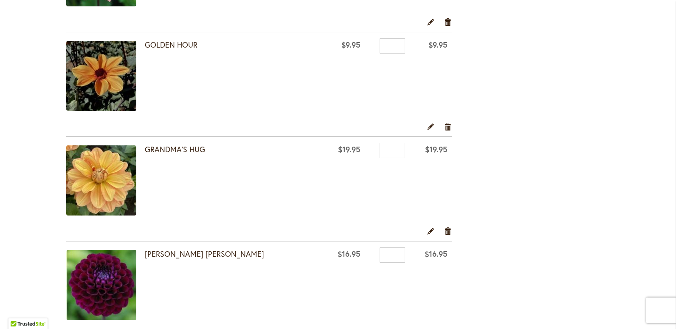
scroll to position [680, 0]
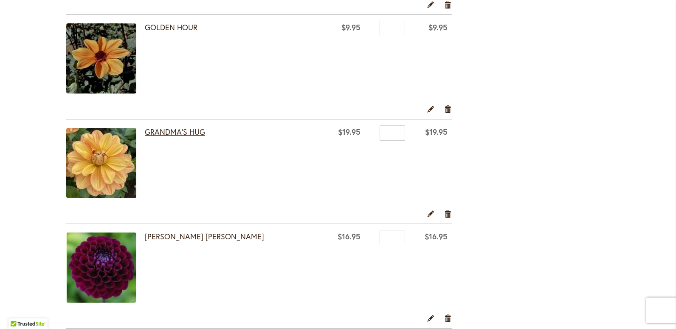
click at [165, 128] on link "GRANDMA'S HUG" at bounding box center [175, 132] width 60 height 10
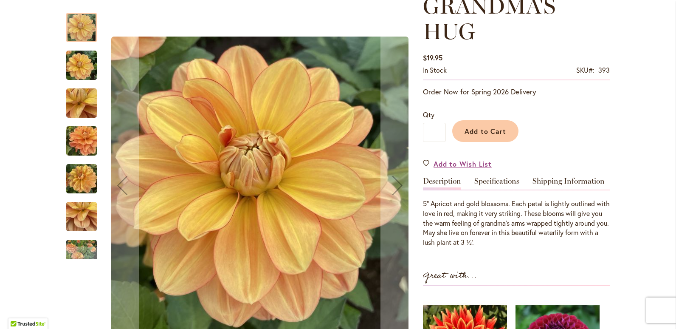
scroll to position [170, 0]
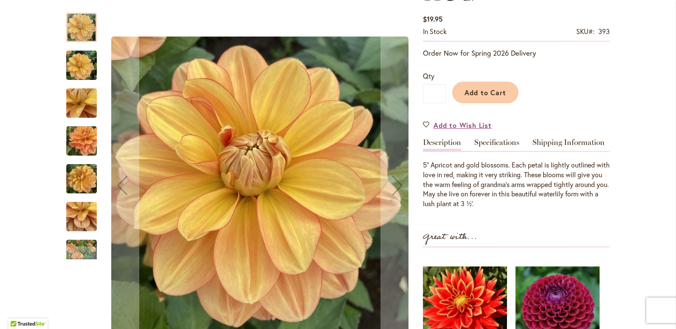
click at [81, 148] on img "GRANDMA'S HUG" at bounding box center [81, 141] width 61 height 46
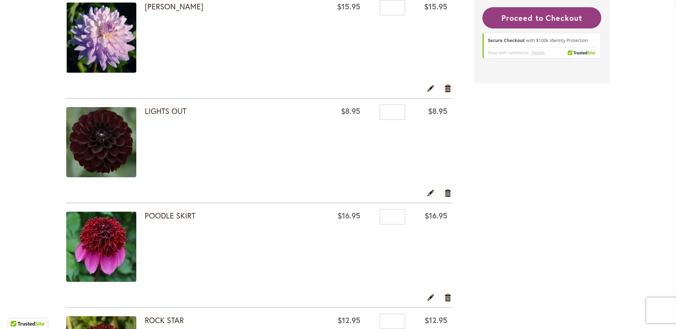
scroll to position [1062, 0]
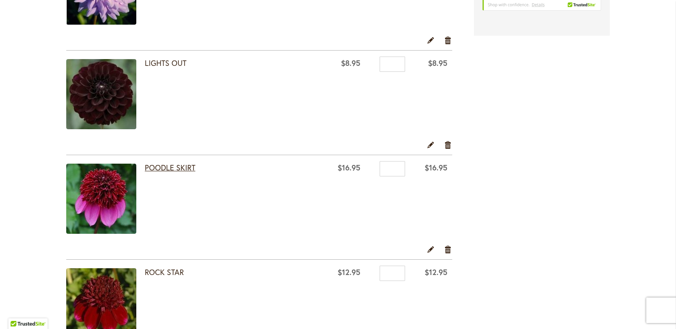
click at [157, 167] on link "POODLE SKIRT" at bounding box center [170, 167] width 51 height 10
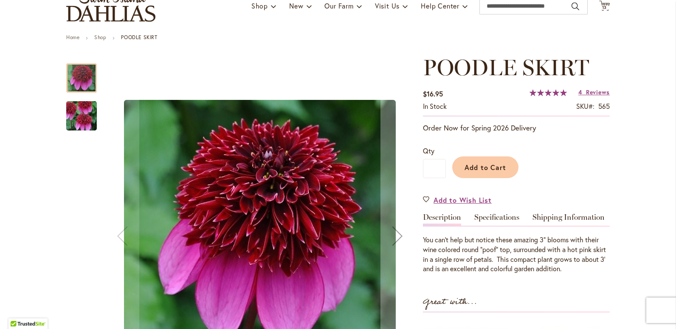
scroll to position [85, 0]
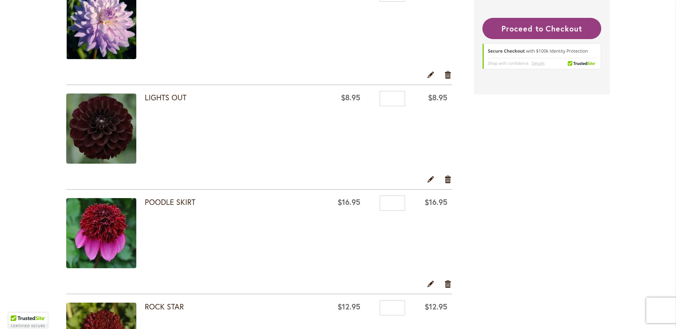
scroll to position [1062, 0]
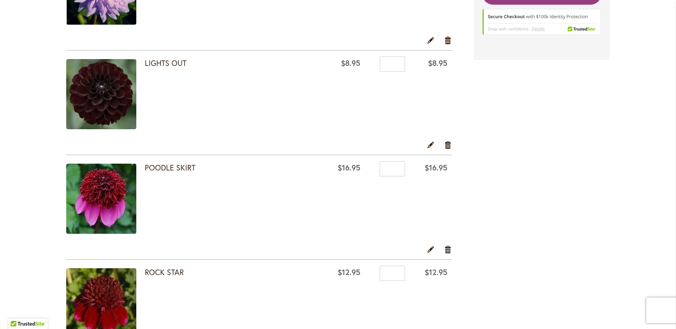
click at [444, 247] on link "Remove item" at bounding box center [448, 248] width 8 height 9
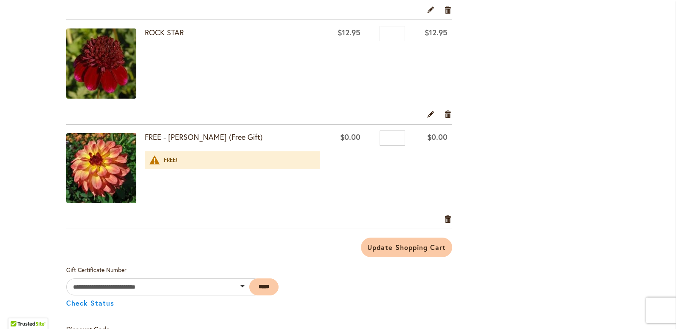
scroll to position [1232, 0]
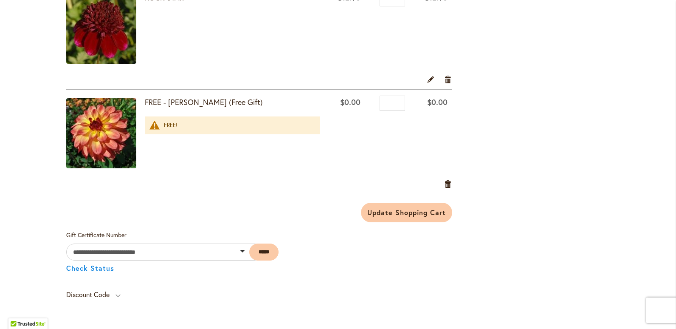
click at [172, 103] on strong "FREE - [PERSON_NAME] (Free Gift)" at bounding box center [232, 102] width 175 height 11
click at [100, 130] on img at bounding box center [101, 133] width 70 height 70
click at [392, 212] on span "Update Shopping Cart" at bounding box center [406, 212] width 78 height 9
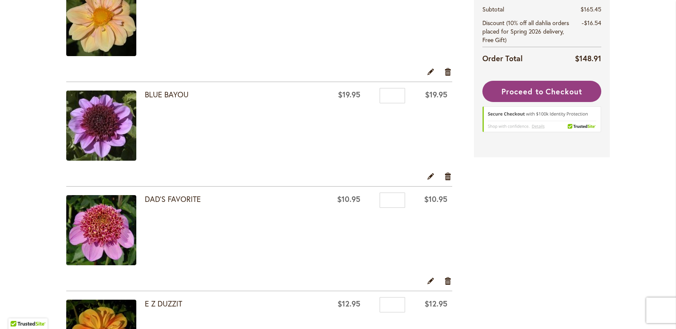
scroll to position [212, 0]
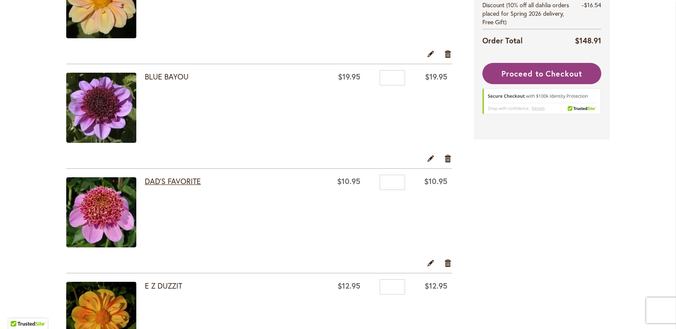
click at [178, 178] on link "DAD'S FAVORITE" at bounding box center [173, 181] width 56 height 10
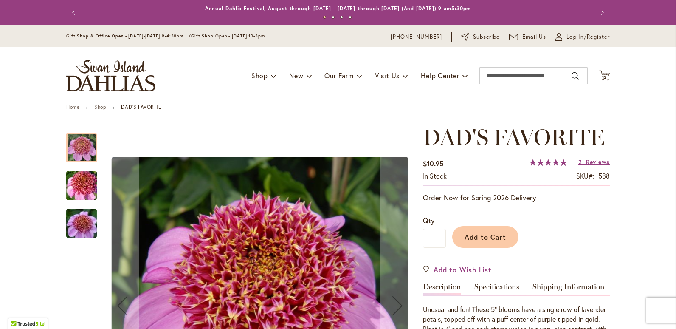
click at [78, 187] on img "DAD'S FAVORITE" at bounding box center [81, 185] width 61 height 41
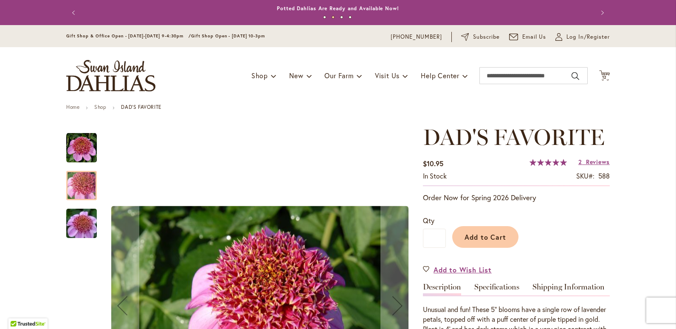
click at [70, 145] on img "DAD'S FAVORITE" at bounding box center [81, 148] width 31 height 31
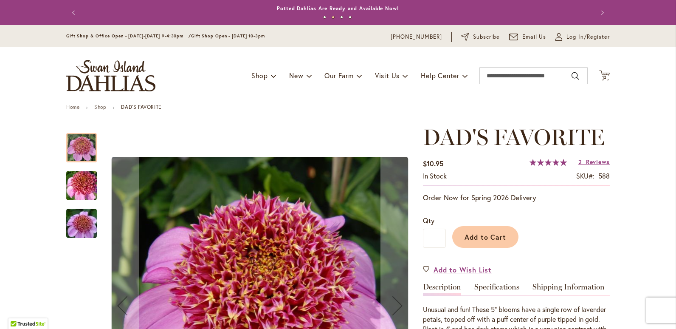
click at [82, 226] on img "DAD'S FAVORITE" at bounding box center [81, 223] width 61 height 41
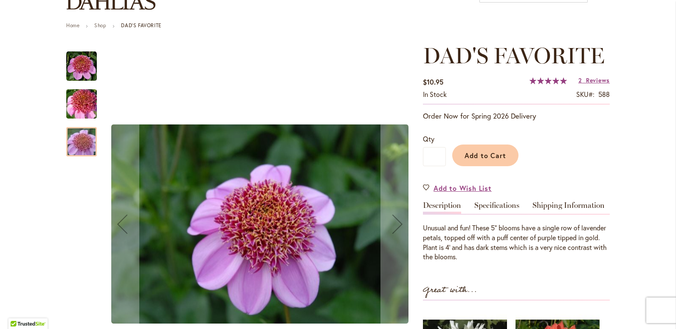
scroll to position [85, 0]
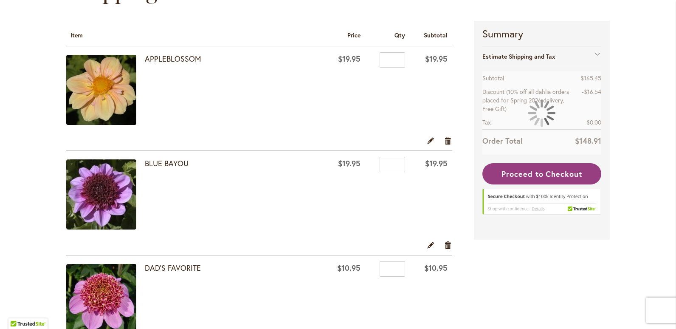
scroll to position [212, 0]
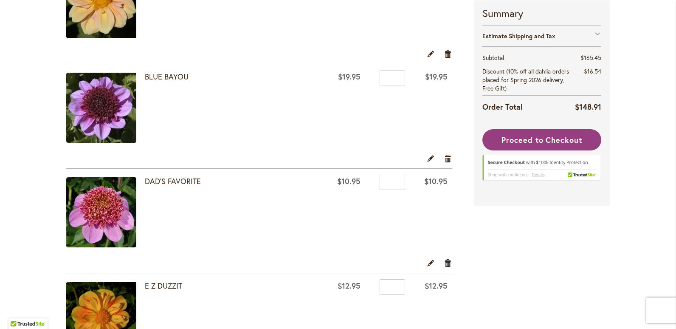
click at [444, 262] on link "Remove item" at bounding box center [448, 262] width 8 height 9
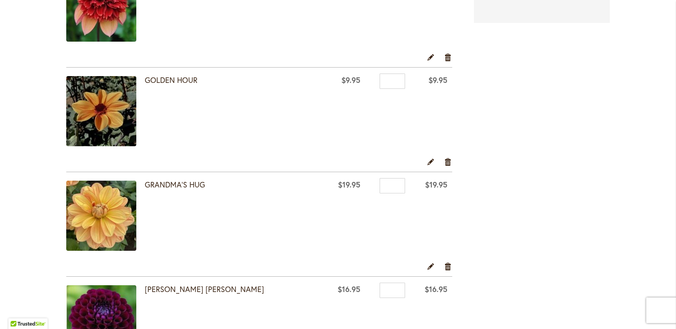
scroll to position [595, 0]
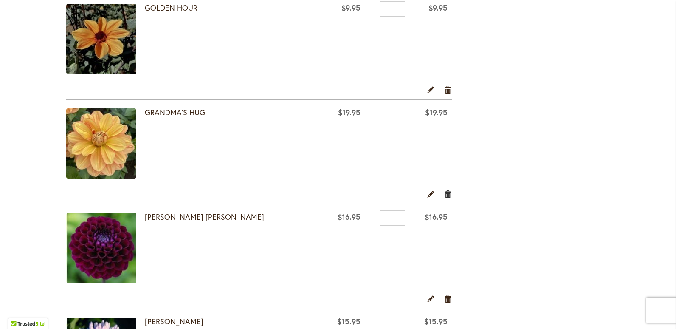
click at [444, 194] on link "Remove item" at bounding box center [448, 193] width 8 height 9
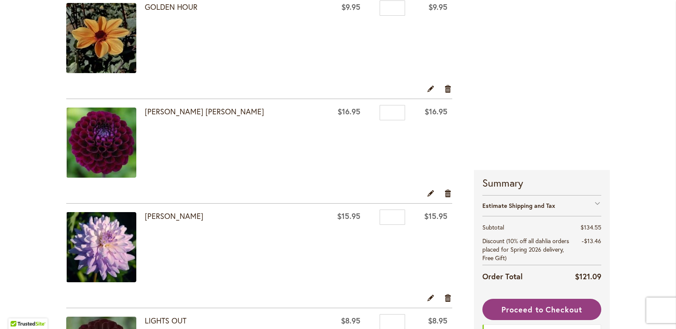
scroll to position [595, 0]
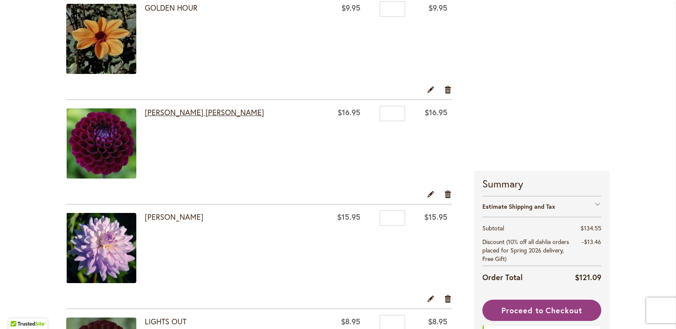
click at [188, 112] on link "[PERSON_NAME] [PERSON_NAME]" at bounding box center [204, 112] width 119 height 10
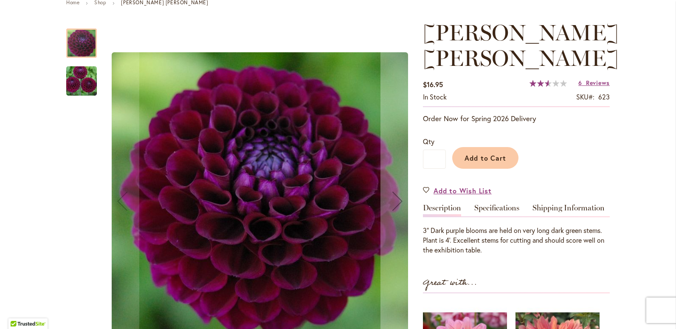
scroll to position [127, 0]
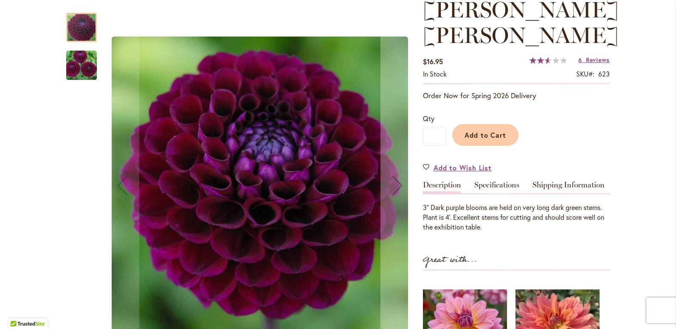
click at [85, 68] on img "JASON MATTHEW" at bounding box center [81, 65] width 61 height 41
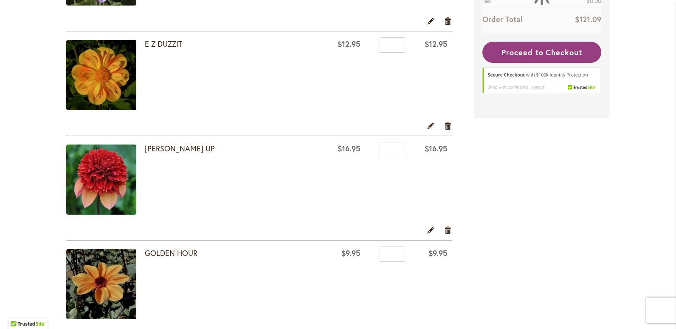
scroll to position [382, 0]
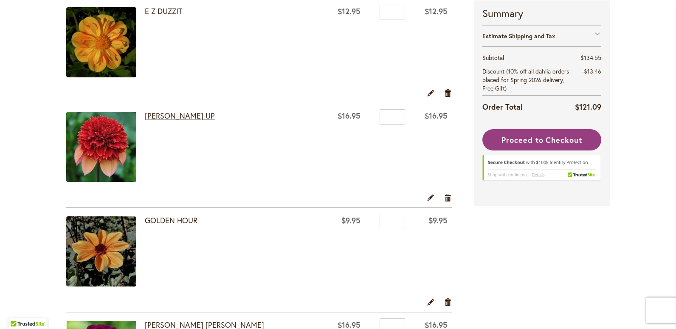
click at [161, 116] on link "[PERSON_NAME] UP" at bounding box center [180, 115] width 70 height 10
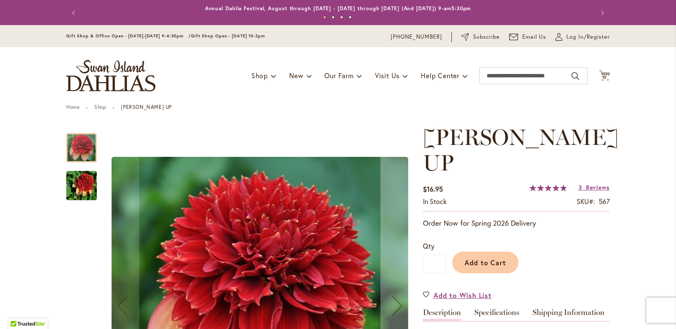
click at [81, 183] on img "GITTY UP" at bounding box center [81, 185] width 61 height 41
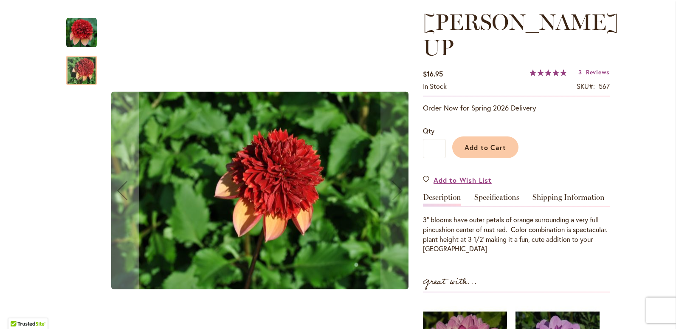
scroll to position [127, 0]
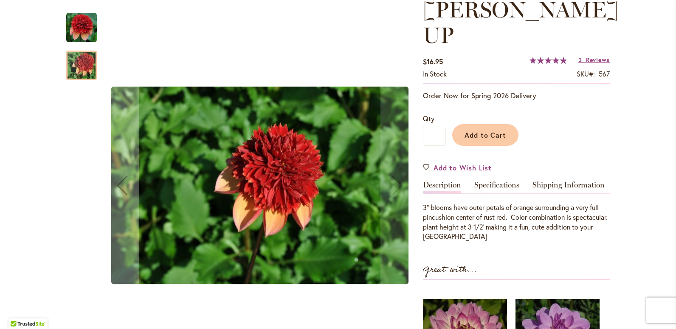
click at [85, 59] on div at bounding box center [81, 65] width 31 height 29
click at [82, 33] on img "GITTY UP" at bounding box center [81, 27] width 31 height 31
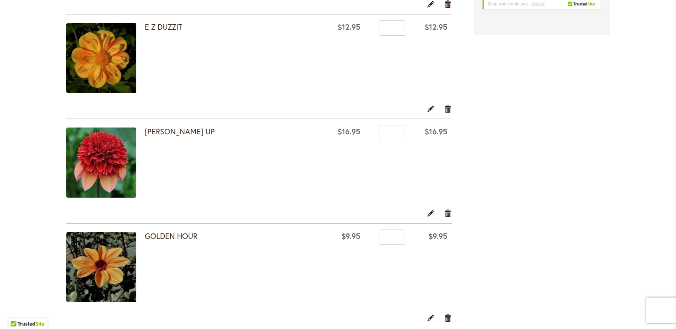
scroll to position [425, 0]
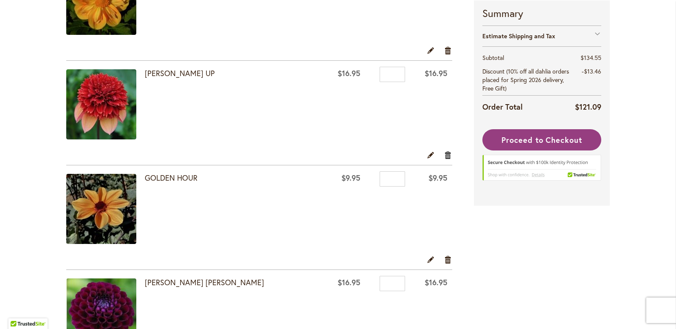
click at [445, 155] on link "Remove item" at bounding box center [448, 154] width 8 height 9
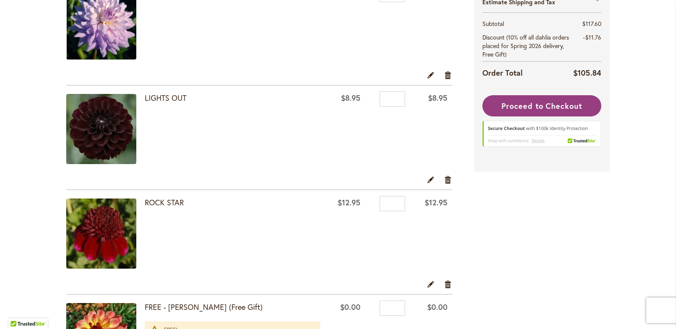
scroll to position [765, 0]
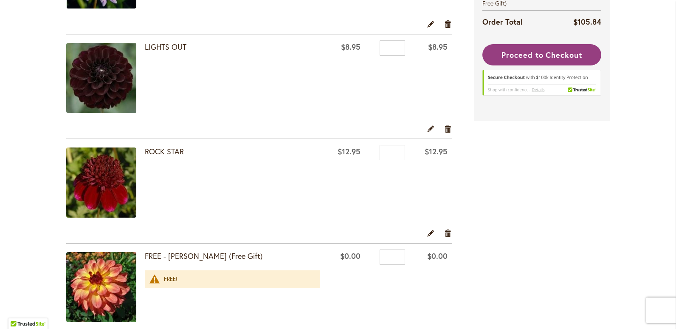
click at [104, 175] on img at bounding box center [101, 182] width 70 height 70
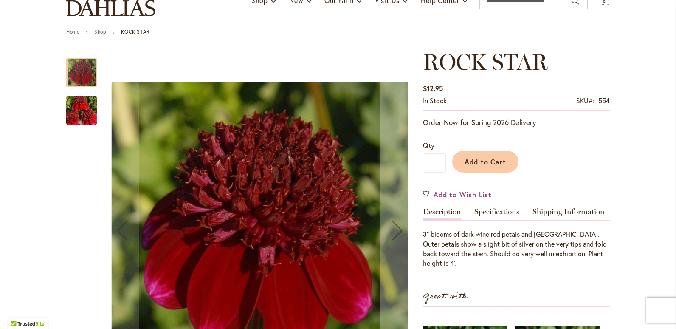
scroll to position [127, 0]
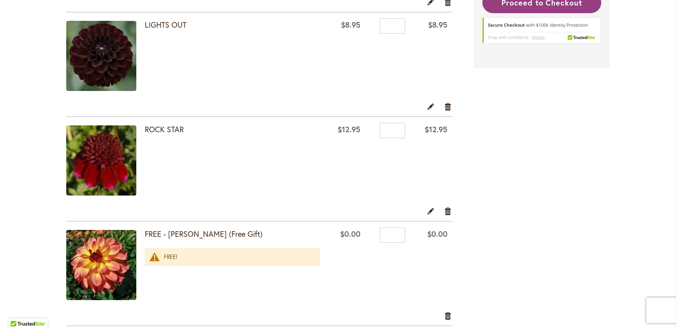
scroll to position [807, 0]
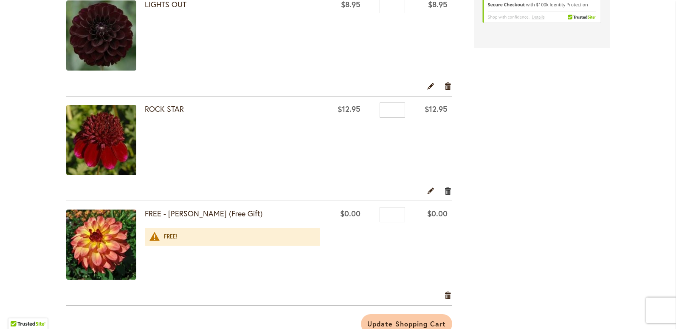
click at [445, 191] on link "Remove item" at bounding box center [448, 190] width 8 height 9
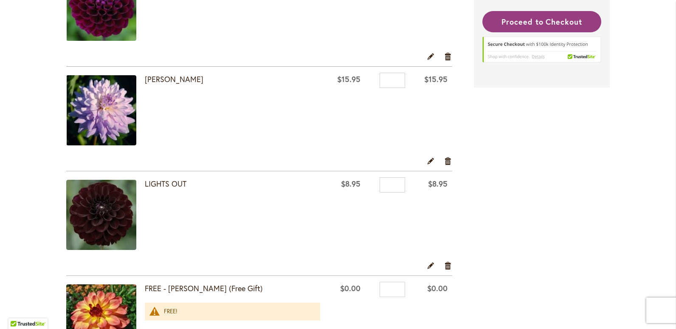
scroll to position [637, 0]
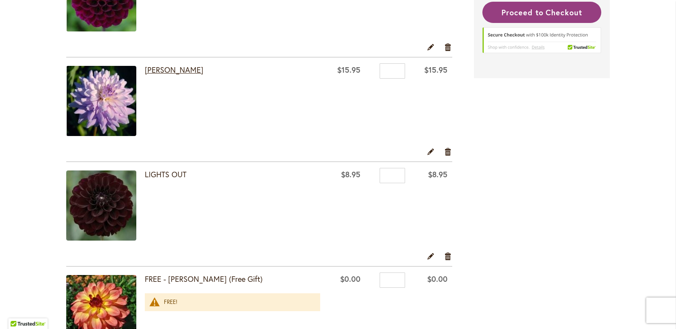
click at [180, 70] on link "[PERSON_NAME]" at bounding box center [174, 70] width 59 height 10
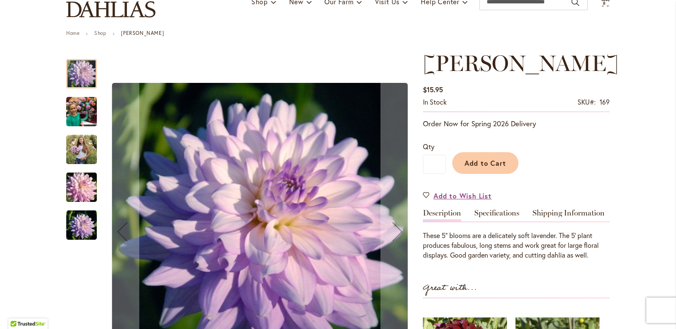
scroll to position [127, 0]
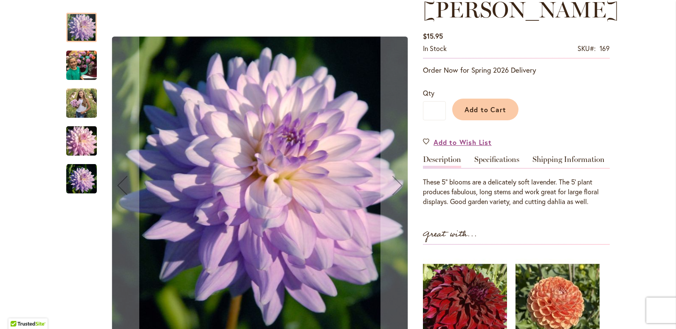
click at [83, 145] on img "JORDAN NICOLE" at bounding box center [81, 141] width 61 height 41
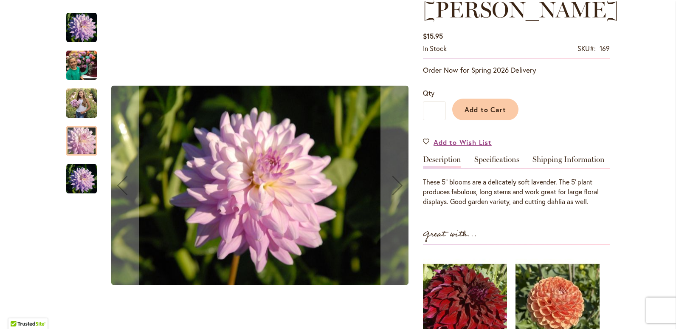
click at [78, 68] on img "JORDAN NICOLE" at bounding box center [81, 65] width 31 height 41
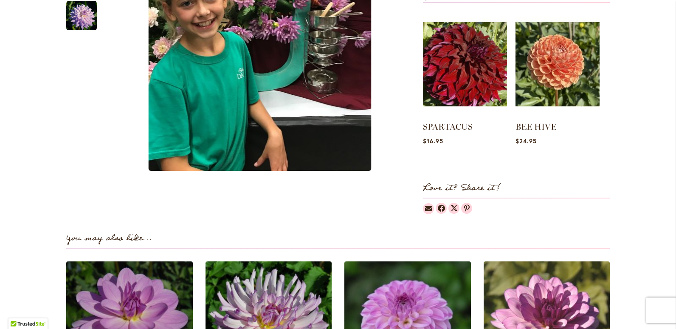
scroll to position [425, 0]
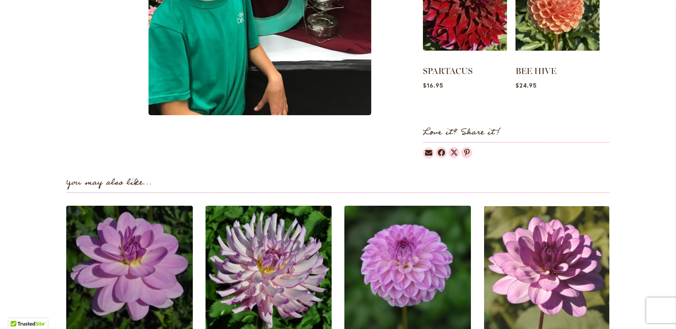
click at [540, 285] on img at bounding box center [547, 269] width 132 height 132
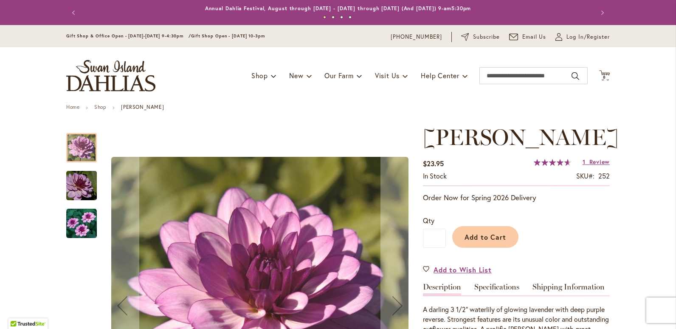
click at [72, 220] on img "LAUREN MICHELE" at bounding box center [81, 223] width 31 height 31
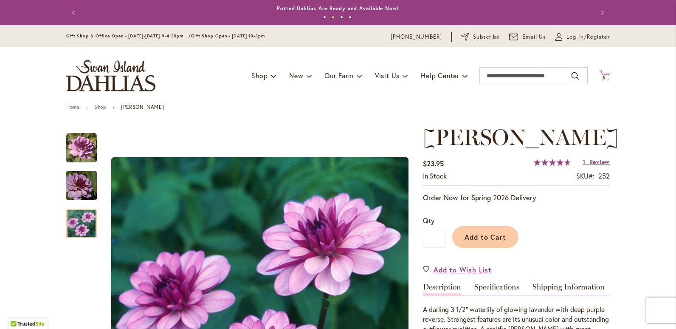
click at [603, 76] on span "8" at bounding box center [604, 77] width 3 height 6
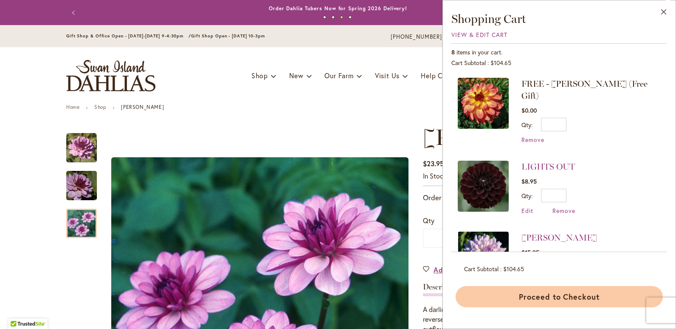
click at [558, 294] on button "Proceed to Checkout" at bounding box center [559, 296] width 207 height 21
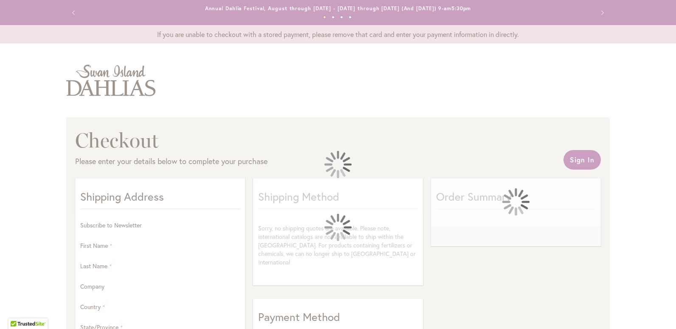
select select "**"
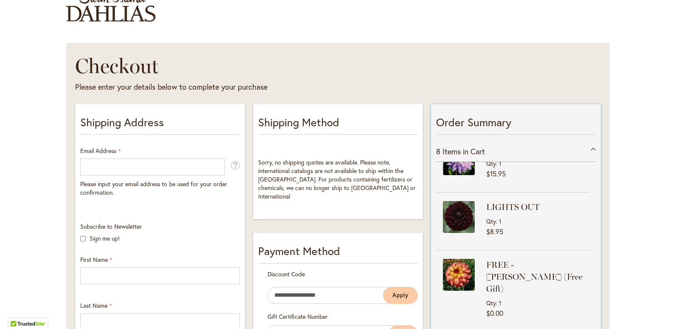
scroll to position [85, 0]
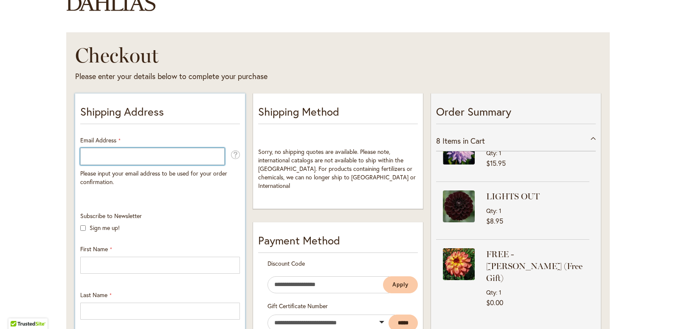
click at [84, 156] on input "Email Address" at bounding box center [152, 156] width 144 height 17
type input "**********"
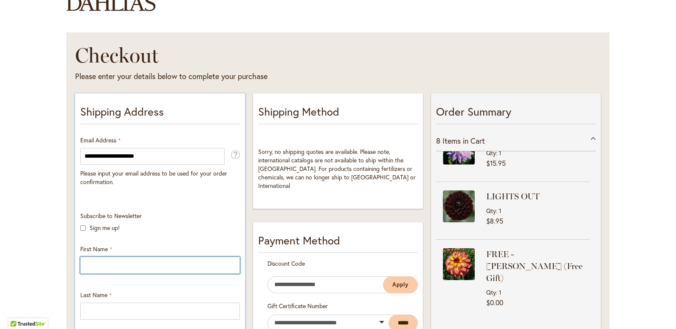
click at [102, 265] on input "First Name" at bounding box center [160, 265] width 160 height 17
type input "********"
type input "*****"
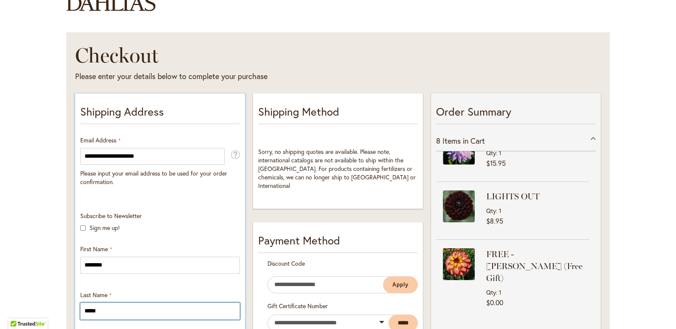
type input "**********"
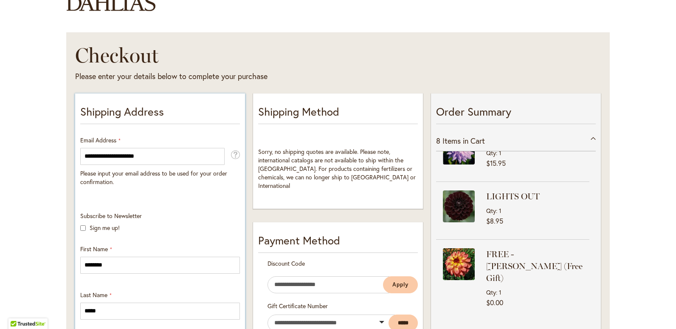
select select "**"
type input "*******"
type input "*****"
type input "**********"
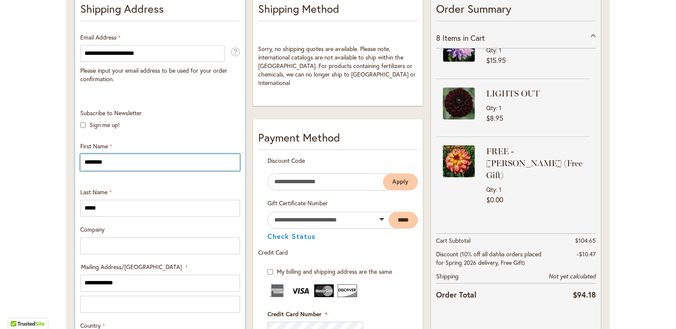
scroll to position [255, 0]
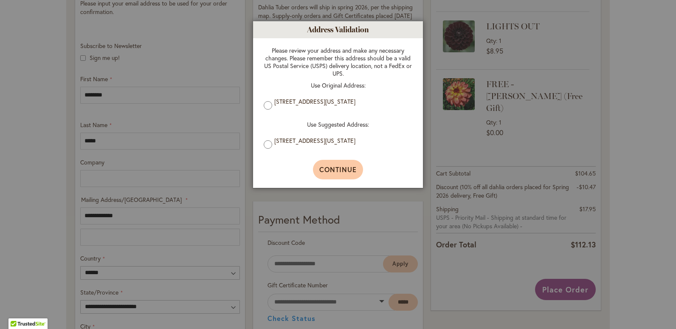
click at [349, 171] on span "Continue" at bounding box center [338, 169] width 38 height 9
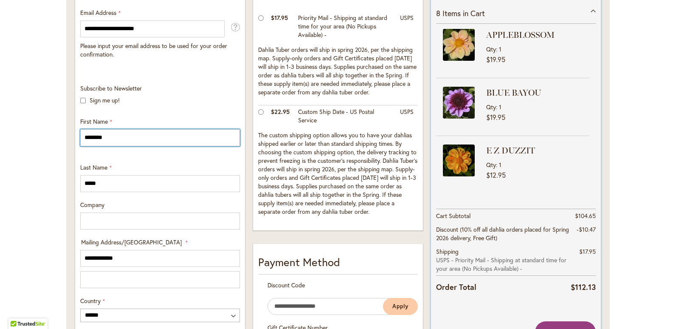
scroll to position [0, 0]
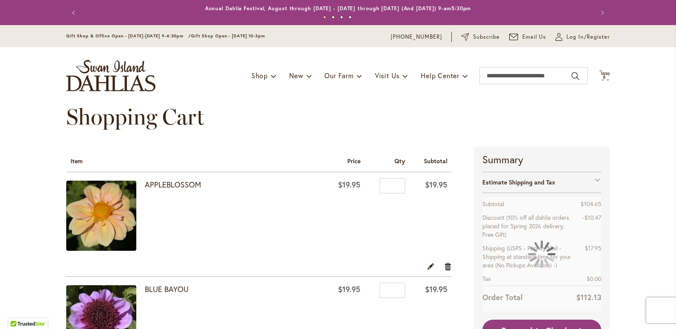
click at [446, 264] on link "Remove item" at bounding box center [448, 265] width 8 height 9
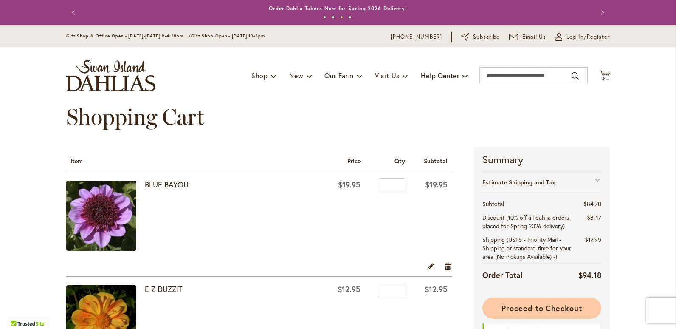
click at [517, 311] on span "Proceed to Checkout" at bounding box center [542, 308] width 81 height 10
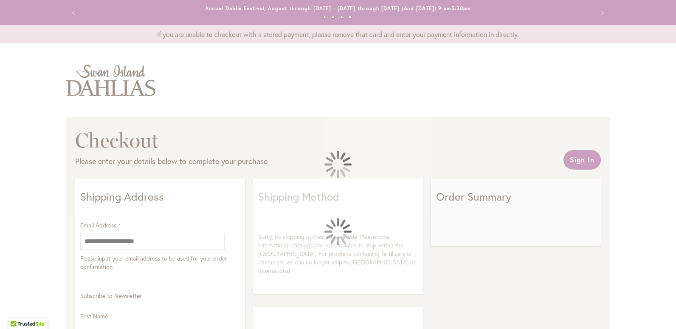
select select "**"
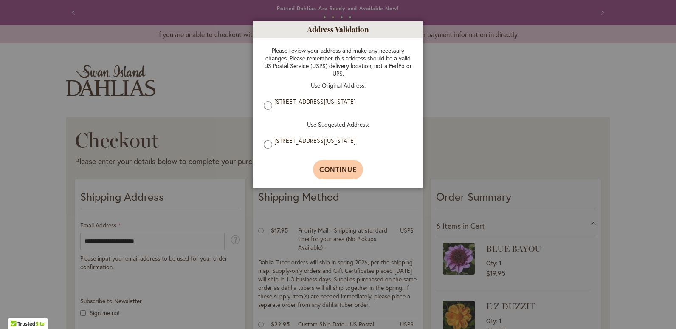
click at [333, 171] on span "Continue" at bounding box center [338, 169] width 38 height 9
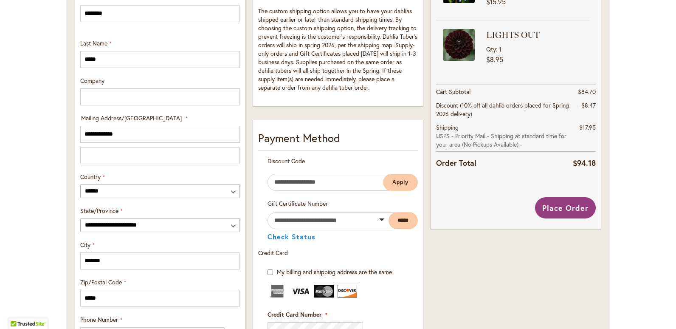
scroll to position [324, 0]
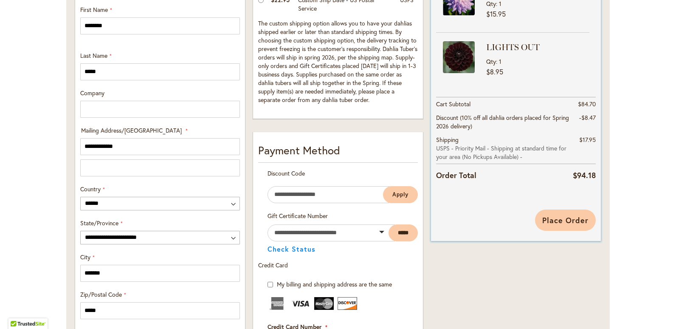
click at [560, 222] on span "Place Order" at bounding box center [565, 220] width 46 height 10
